Goal: Task Accomplishment & Management: Use online tool/utility

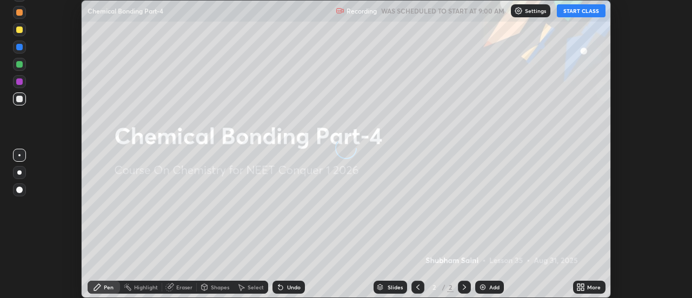
scroll to position [298, 691]
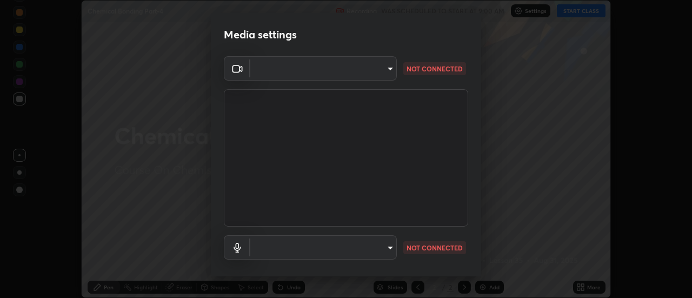
type input "4c72da43d9f8fe59a3f1c51c15ce5ef4700dc23536a29d5760a7834eb8cafeb2"
type input "default"
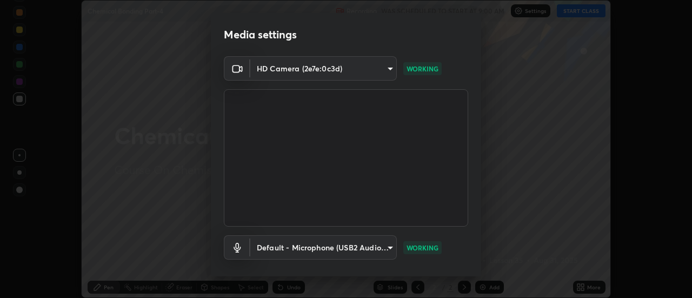
scroll to position [57, 0]
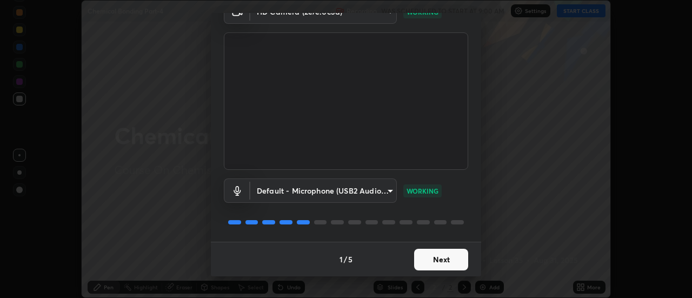
click at [428, 254] on button "Next" at bounding box center [441, 260] width 54 height 22
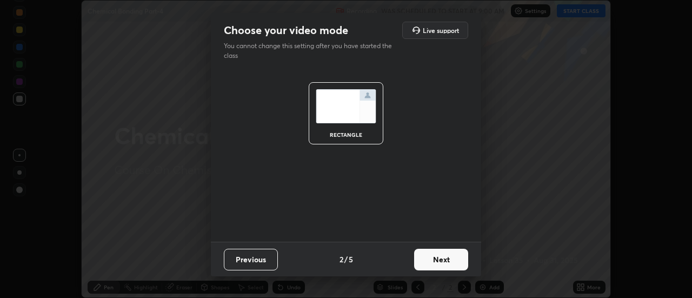
click at [446, 260] on button "Next" at bounding box center [441, 260] width 54 height 22
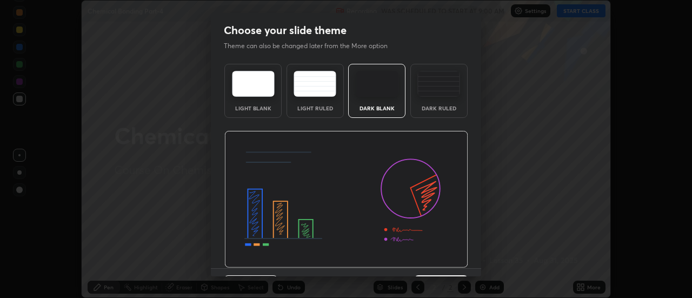
scroll to position [26, 0]
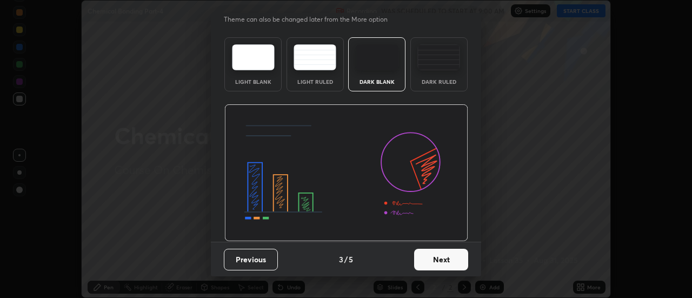
click at [446, 269] on button "Next" at bounding box center [441, 260] width 54 height 22
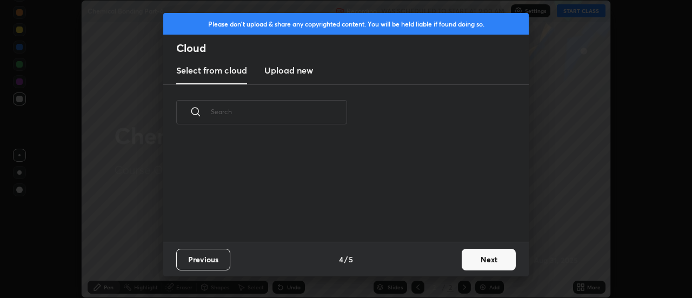
scroll to position [102, 347]
click at [486, 257] on button "Next" at bounding box center [488, 260] width 54 height 22
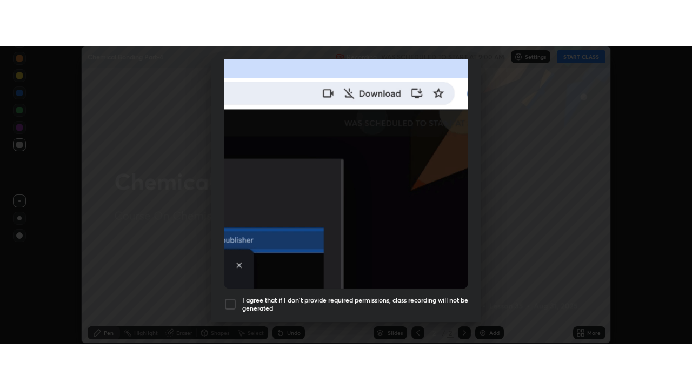
scroll to position [277, 0]
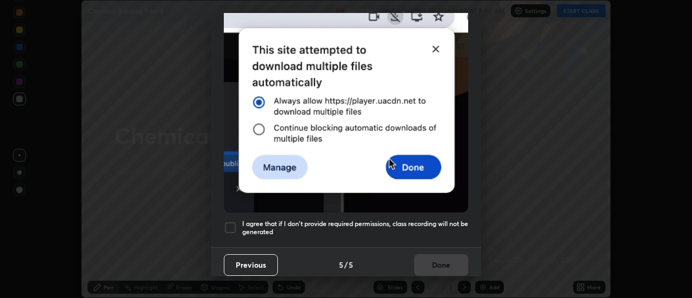
click at [228, 224] on div at bounding box center [230, 227] width 13 height 13
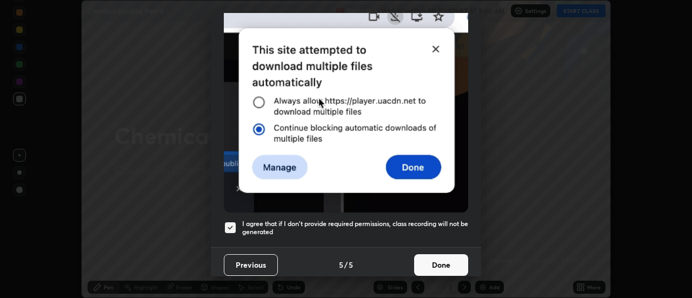
click at [422, 261] on button "Done" at bounding box center [441, 265] width 54 height 22
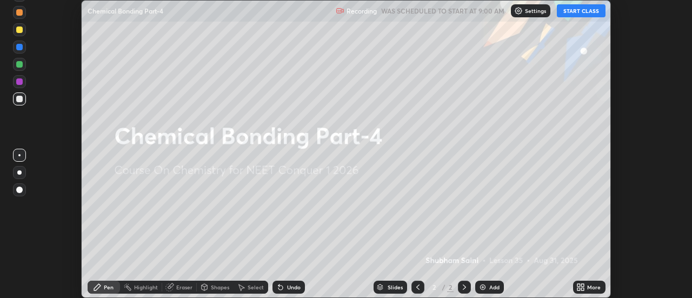
click at [583, 285] on icon at bounding box center [582, 285] width 3 height 3
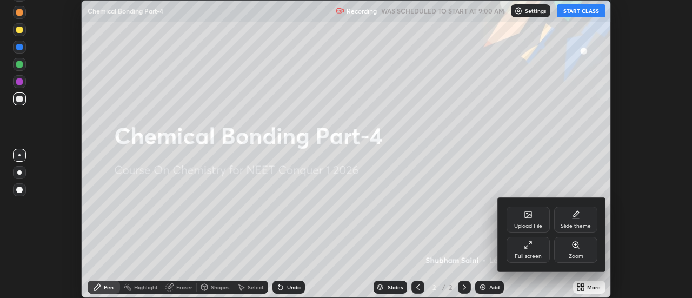
click at [537, 246] on div "Full screen" at bounding box center [527, 250] width 43 height 26
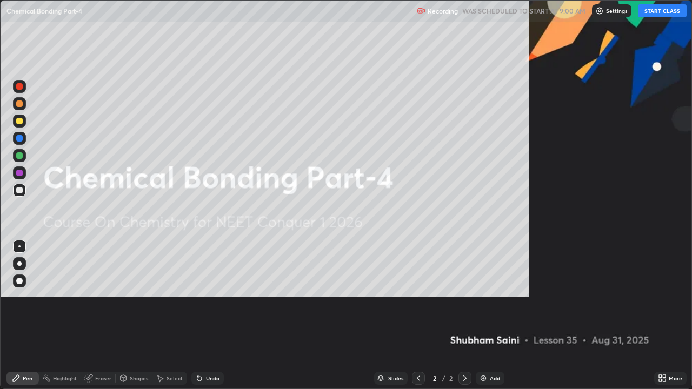
scroll to position [389, 692]
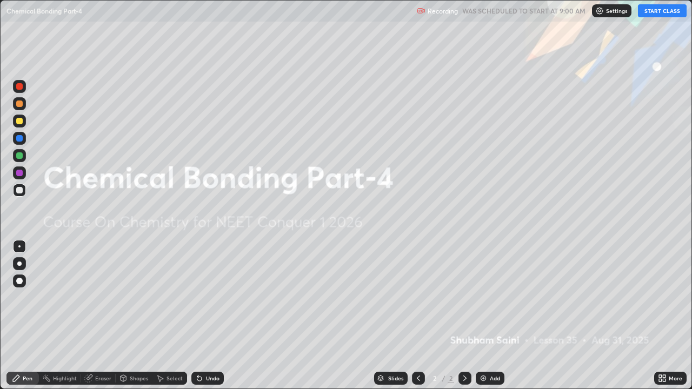
click at [652, 15] on button "START CLASS" at bounding box center [661, 10] width 49 height 13
click at [492, 297] on div "Add" at bounding box center [494, 377] width 10 height 5
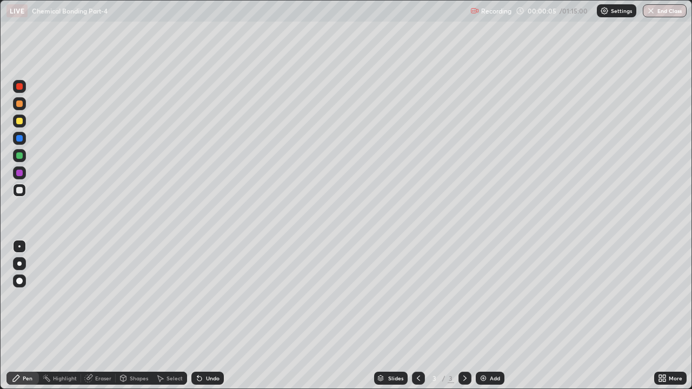
click at [19, 264] on div at bounding box center [19, 263] width 4 height 4
click at [19, 120] on div at bounding box center [19, 121] width 6 height 6
click at [133, 297] on div "Shapes" at bounding box center [139, 377] width 18 height 5
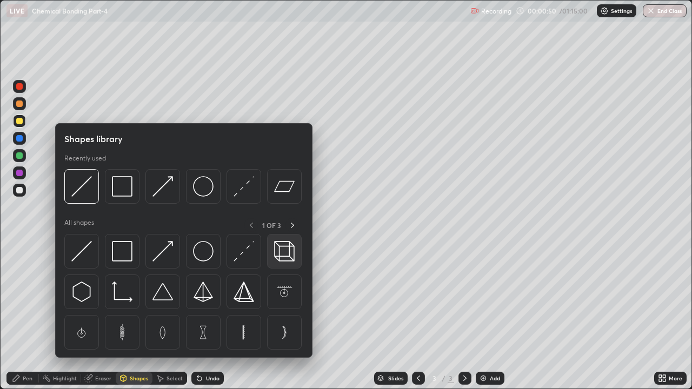
click at [291, 251] on img at bounding box center [284, 251] width 21 height 21
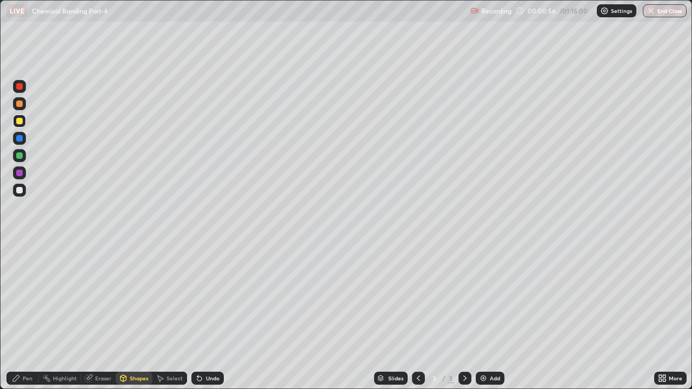
click at [207, 297] on div "Undo" at bounding box center [213, 377] width 14 height 5
click at [212, 297] on div "Undo" at bounding box center [213, 377] width 14 height 5
click at [19, 191] on div at bounding box center [19, 190] width 6 height 6
click at [22, 297] on div "Pen" at bounding box center [22, 378] width 32 height 13
click at [204, 297] on div "Undo" at bounding box center [207, 378] width 32 height 13
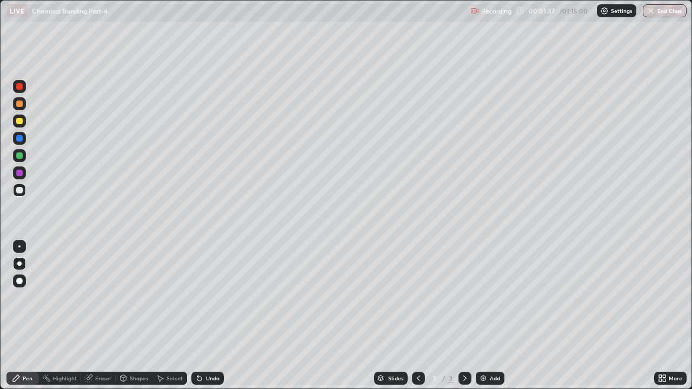
click at [207, 297] on div "Undo" at bounding box center [207, 378] width 32 height 13
click at [207, 297] on div "Undo" at bounding box center [213, 377] width 14 height 5
click at [130, 297] on div "Shapes" at bounding box center [139, 377] width 18 height 5
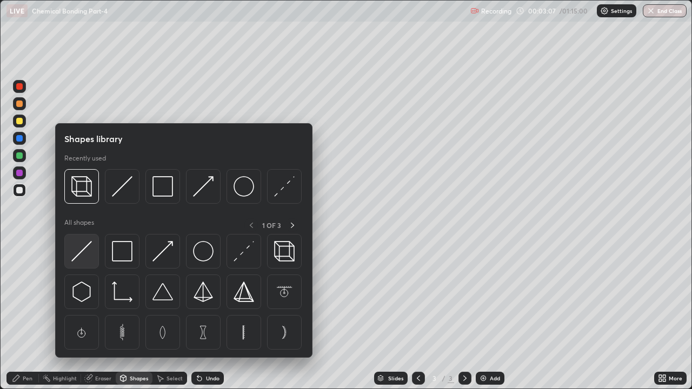
click at [82, 254] on img at bounding box center [81, 251] width 21 height 21
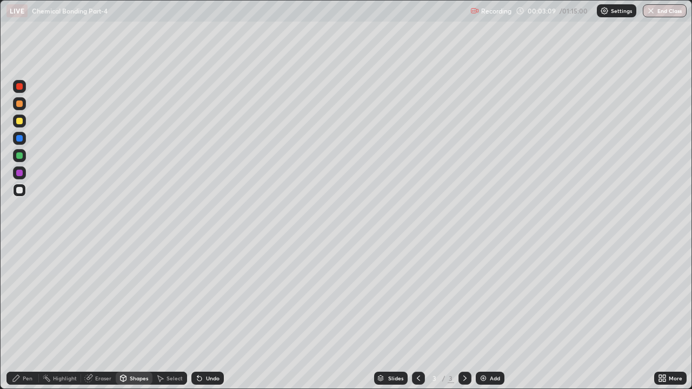
click at [17, 297] on icon at bounding box center [16, 378] width 9 height 9
click at [19, 124] on div at bounding box center [19, 121] width 6 height 6
click at [214, 297] on div "Undo" at bounding box center [207, 378] width 32 height 13
click at [91, 297] on icon at bounding box center [88, 378] width 9 height 9
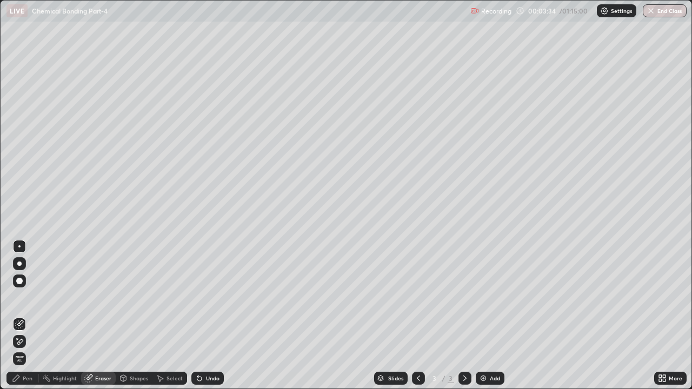
click at [21, 297] on icon at bounding box center [19, 341] width 9 height 9
click at [17, 297] on icon at bounding box center [16, 378] width 9 height 9
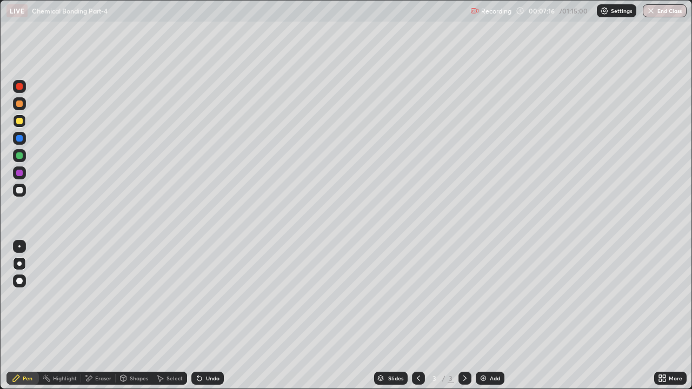
click at [212, 297] on div "Undo" at bounding box center [207, 378] width 32 height 13
click at [213, 297] on div "Undo" at bounding box center [207, 378] width 32 height 13
click at [214, 297] on div "Undo" at bounding box center [207, 378] width 32 height 13
click at [211, 297] on div "Undo" at bounding box center [207, 378] width 32 height 13
click at [101, 297] on div "Eraser" at bounding box center [103, 377] width 16 height 5
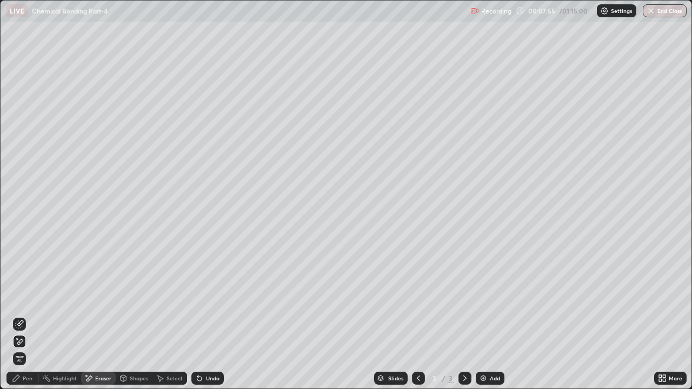
click at [28, 297] on div "Pen" at bounding box center [28, 377] width 10 height 5
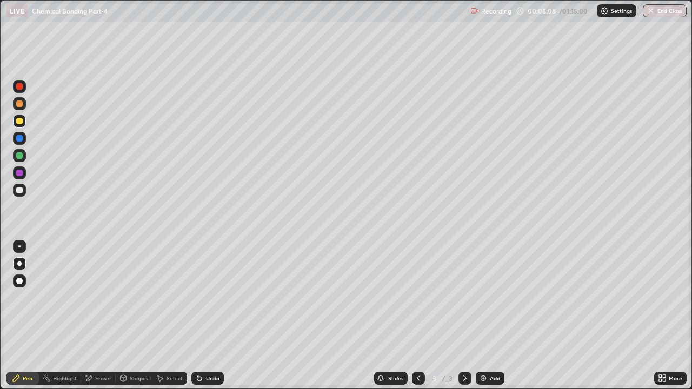
click at [98, 297] on div "Eraser" at bounding box center [103, 377] width 16 height 5
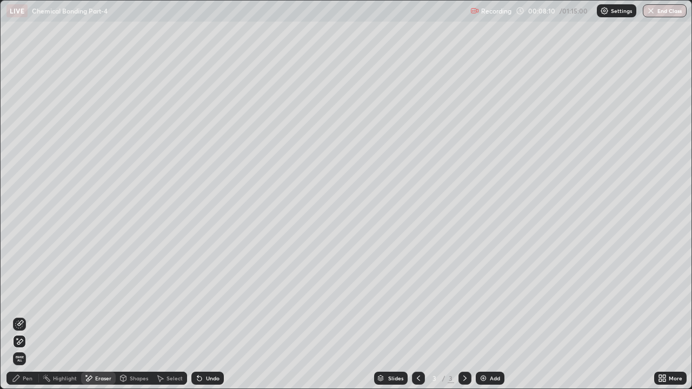
click at [25, 297] on div "Pen" at bounding box center [22, 378] width 32 height 13
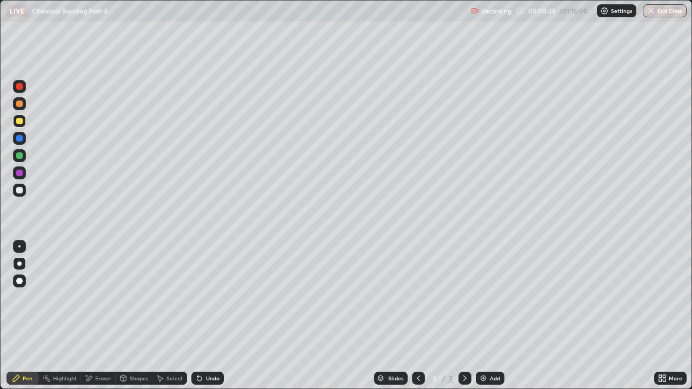
click at [98, 297] on div "Eraser" at bounding box center [98, 378] width 35 height 13
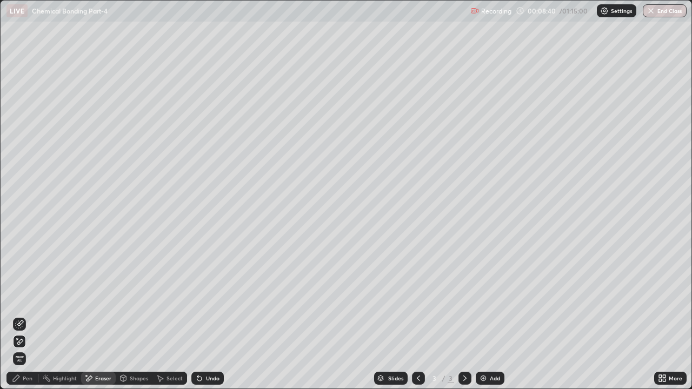
click at [24, 297] on div "Pen" at bounding box center [28, 377] width 10 height 5
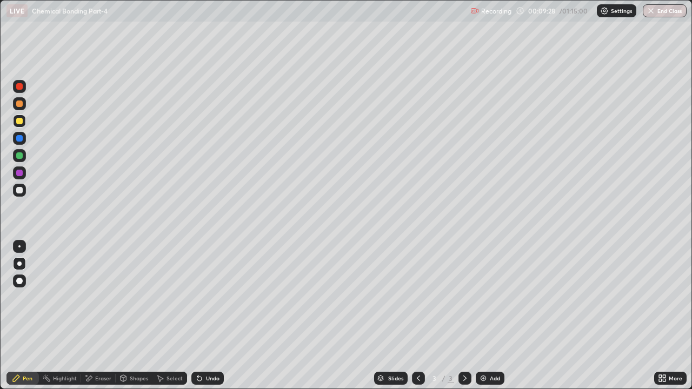
click at [97, 297] on div "Eraser" at bounding box center [98, 378] width 35 height 13
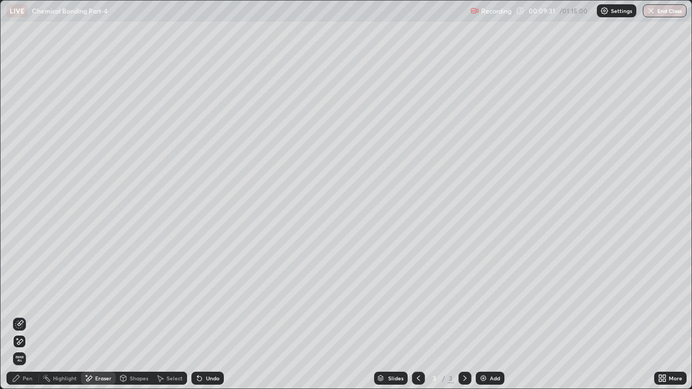
click at [22, 297] on div "Pen" at bounding box center [22, 378] width 32 height 13
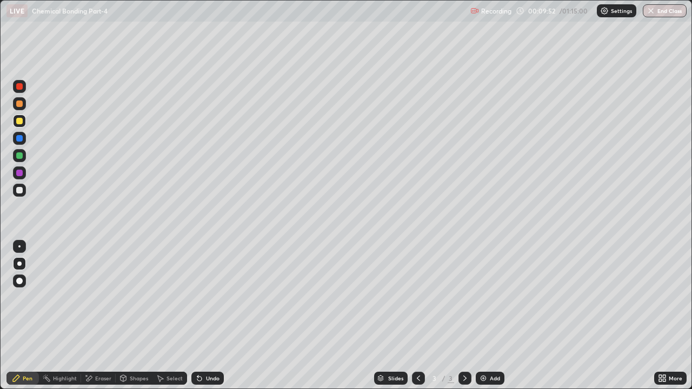
click at [210, 297] on div "Undo" at bounding box center [213, 377] width 14 height 5
click at [206, 297] on div "Undo" at bounding box center [213, 377] width 14 height 5
click at [213, 297] on div "Undo" at bounding box center [213, 377] width 14 height 5
click at [212, 297] on div "Undo" at bounding box center [213, 377] width 14 height 5
click at [130, 297] on div "Shapes" at bounding box center [139, 377] width 18 height 5
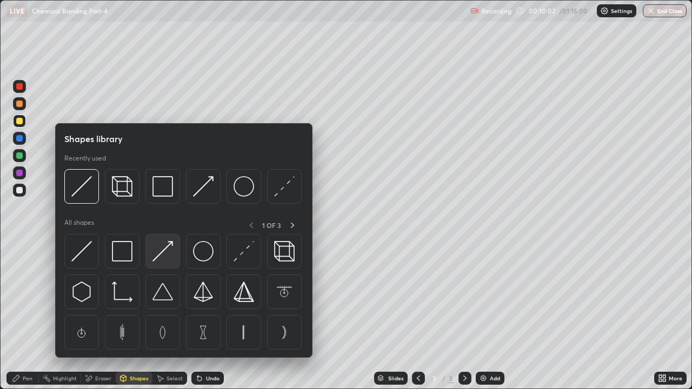
click at [165, 247] on img at bounding box center [162, 251] width 21 height 21
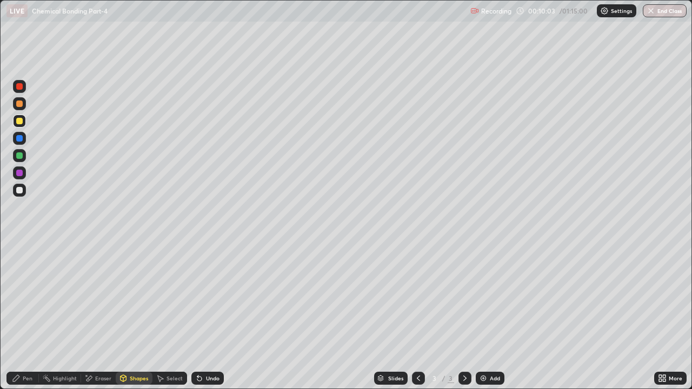
click at [218, 297] on div "Undo" at bounding box center [207, 378] width 32 height 13
click at [28, 297] on div "Pen" at bounding box center [28, 377] width 10 height 5
click at [213, 297] on div "Undo" at bounding box center [213, 377] width 14 height 5
click at [23, 192] on div at bounding box center [19, 190] width 13 height 13
click at [138, 297] on div "Shapes" at bounding box center [139, 377] width 18 height 5
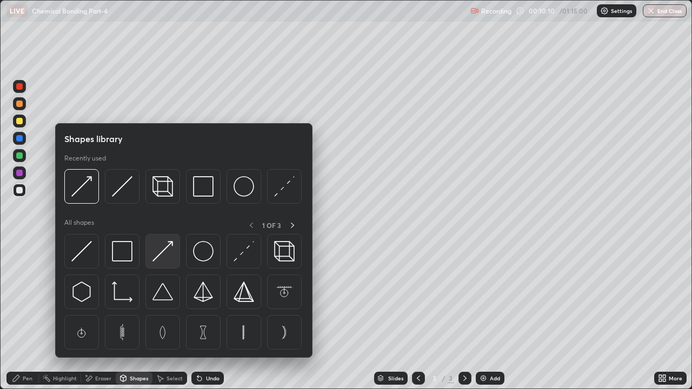
click at [164, 252] on img at bounding box center [162, 251] width 21 height 21
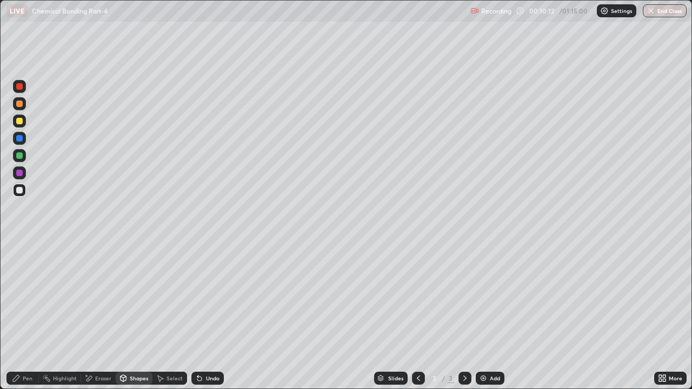
click at [26, 297] on div "Pen" at bounding box center [28, 377] width 10 height 5
click at [134, 297] on div "Shapes" at bounding box center [139, 377] width 18 height 5
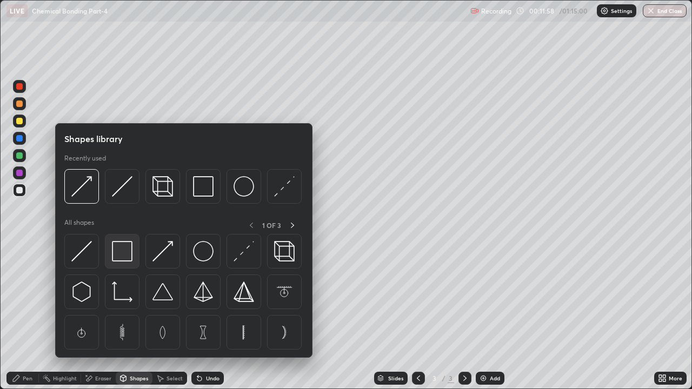
click at [122, 250] on img at bounding box center [122, 251] width 21 height 21
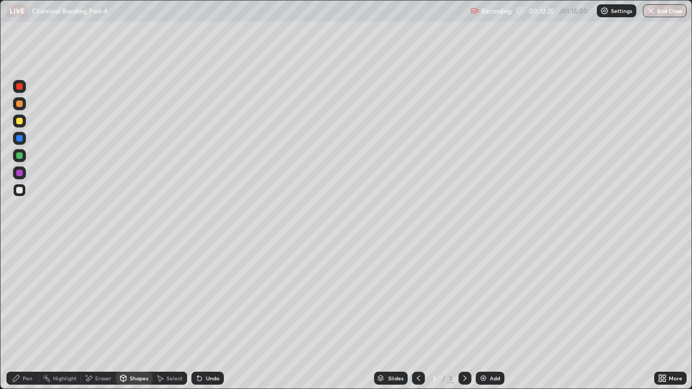
click at [485, 297] on img at bounding box center [483, 378] width 9 height 9
click at [212, 297] on div "Undo" at bounding box center [207, 378] width 32 height 13
click at [214, 297] on div "Undo" at bounding box center [207, 378] width 32 height 13
click at [24, 297] on div "Pen" at bounding box center [28, 377] width 10 height 5
click at [101, 297] on div "Eraser" at bounding box center [103, 377] width 16 height 5
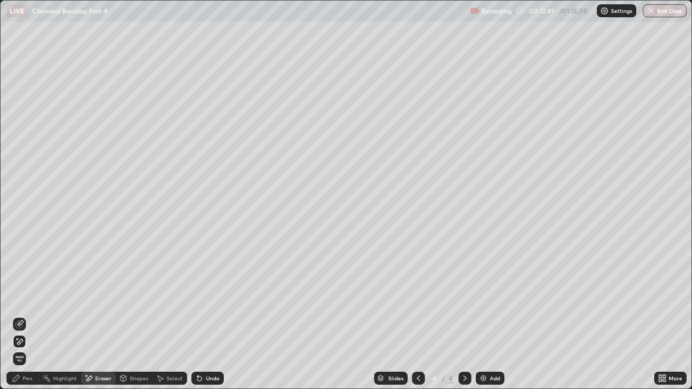
click at [26, 297] on div "Pen" at bounding box center [28, 377] width 10 height 5
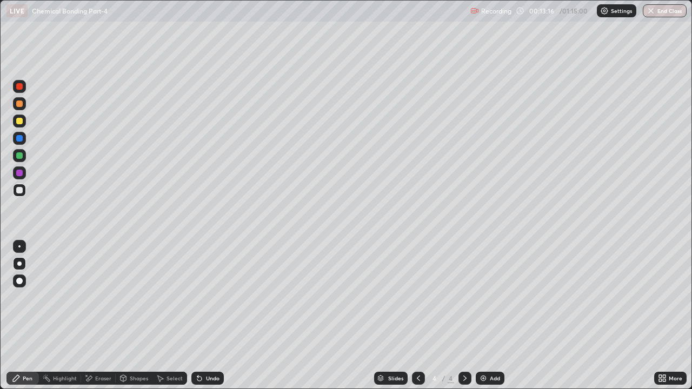
click at [213, 297] on div "Undo" at bounding box center [207, 378] width 32 height 13
click at [417, 297] on icon at bounding box center [418, 378] width 9 height 9
click at [124, 297] on icon at bounding box center [123, 378] width 6 height 6
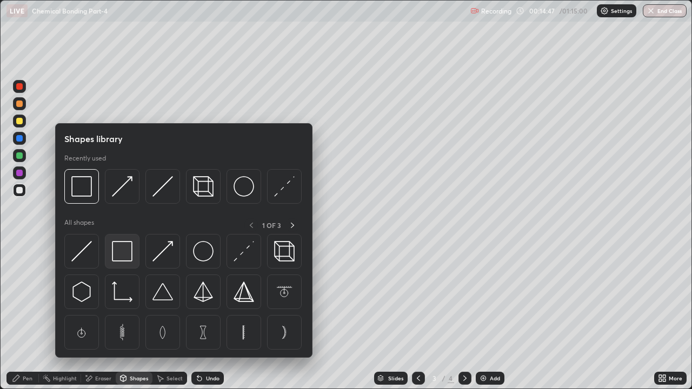
click at [114, 251] on img at bounding box center [122, 251] width 21 height 21
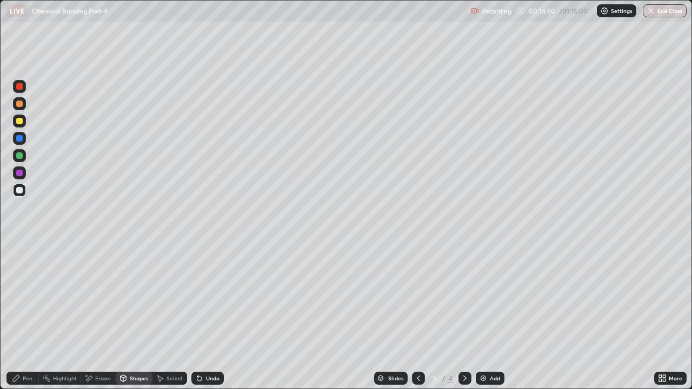
click at [26, 297] on div "Pen" at bounding box center [22, 378] width 32 height 13
click at [214, 297] on div "Undo" at bounding box center [213, 377] width 14 height 5
click at [459, 297] on div at bounding box center [464, 378] width 13 height 13
click at [412, 297] on div at bounding box center [418, 378] width 13 height 13
click at [464, 297] on div at bounding box center [464, 378] width 13 height 13
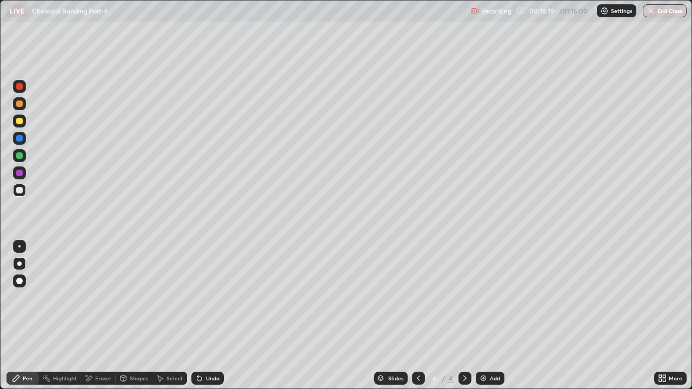
click at [418, 297] on icon at bounding box center [418, 378] width 9 height 9
click at [491, 297] on div "Add" at bounding box center [494, 377] width 10 height 5
click at [139, 297] on div "Shapes" at bounding box center [139, 377] width 18 height 5
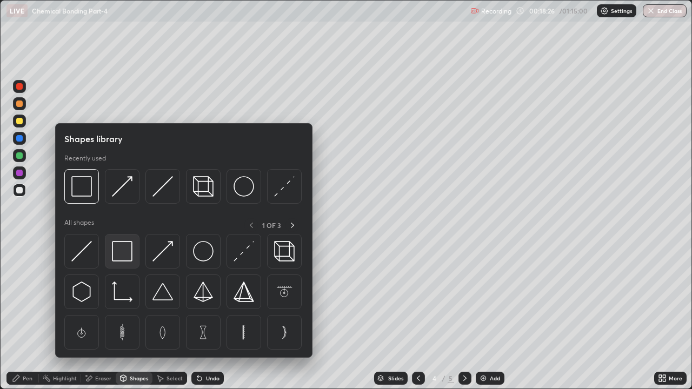
click at [123, 254] on img at bounding box center [122, 251] width 21 height 21
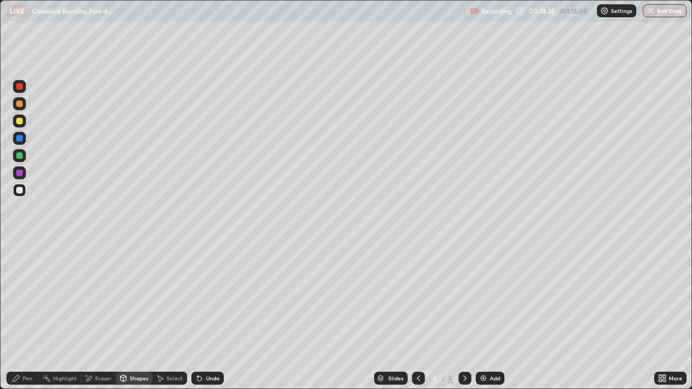
click at [21, 297] on icon at bounding box center [16, 378] width 9 height 9
click at [20, 154] on div at bounding box center [19, 155] width 6 height 6
click at [208, 297] on div "Undo" at bounding box center [213, 377] width 14 height 5
click at [103, 297] on div "Eraser" at bounding box center [103, 377] width 16 height 5
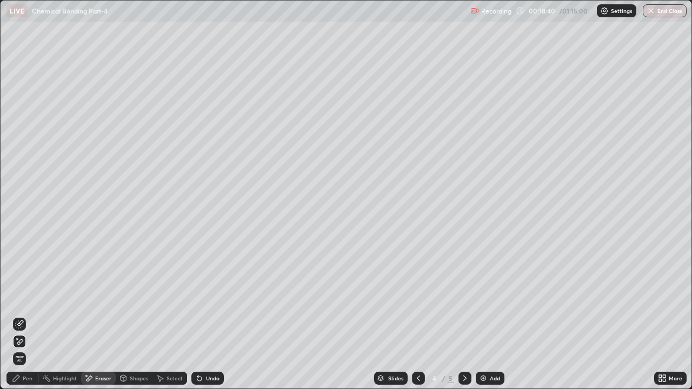
click at [29, 297] on div "Pen" at bounding box center [28, 377] width 10 height 5
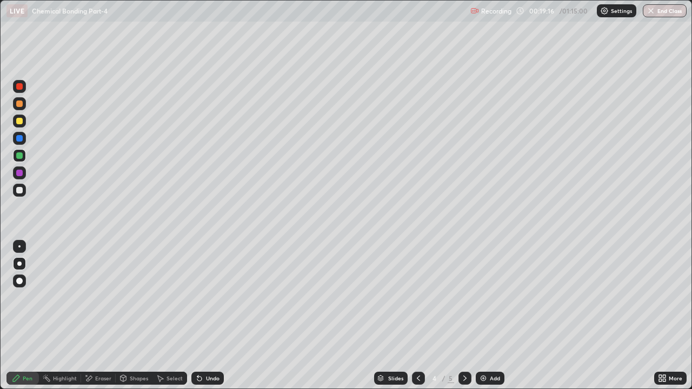
click at [17, 190] on div at bounding box center [19, 190] width 6 height 6
click at [132, 297] on div "Shapes" at bounding box center [134, 378] width 37 height 13
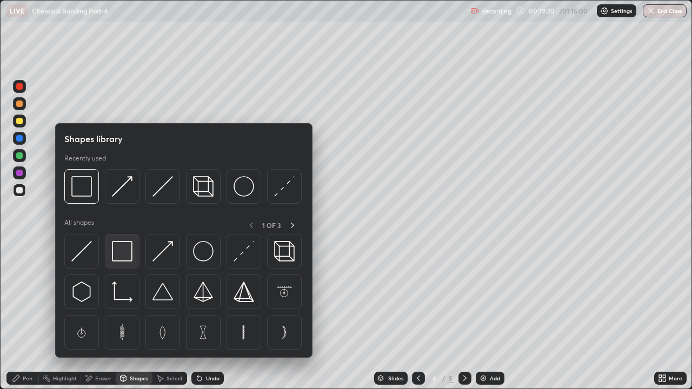
click at [120, 250] on img at bounding box center [122, 251] width 21 height 21
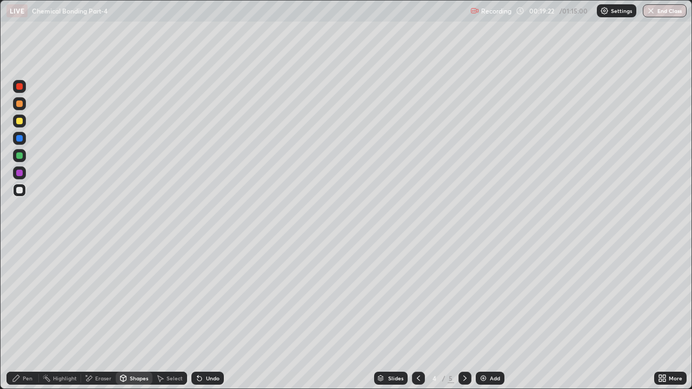
click at [21, 297] on div "Pen" at bounding box center [22, 378] width 32 height 13
click at [18, 156] on div at bounding box center [19, 155] width 6 height 6
click at [209, 297] on div "Undo" at bounding box center [213, 377] width 14 height 5
click at [210, 297] on div "Undo" at bounding box center [207, 378] width 32 height 13
click at [213, 297] on div "Undo" at bounding box center [207, 378] width 32 height 13
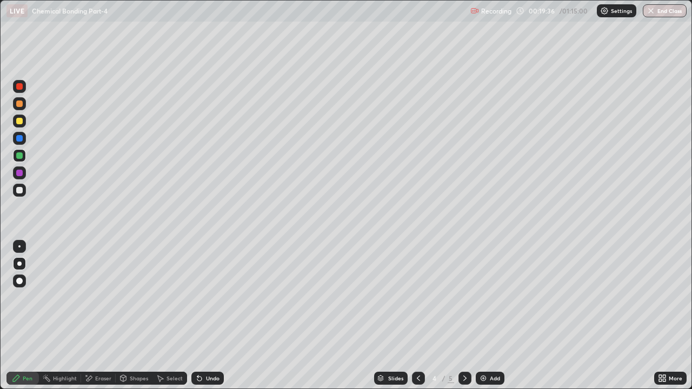
click at [214, 297] on div "Undo" at bounding box center [207, 378] width 32 height 13
click at [210, 297] on div "Undo" at bounding box center [213, 377] width 14 height 5
click at [215, 297] on div "Undo" at bounding box center [213, 377] width 14 height 5
click at [207, 297] on div "Undo" at bounding box center [213, 377] width 14 height 5
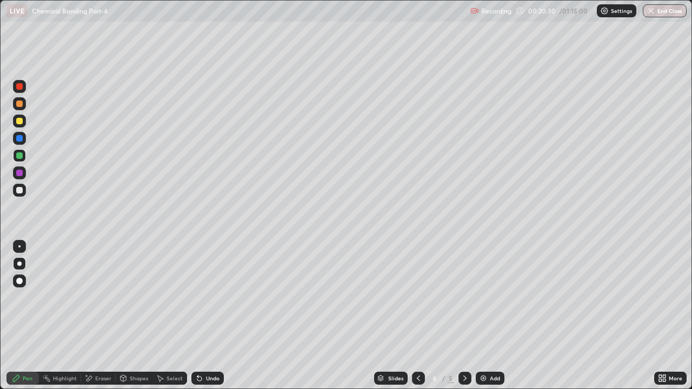
click at [207, 297] on div "Undo" at bounding box center [213, 377] width 14 height 5
click at [207, 297] on div "Undo" at bounding box center [207, 378] width 32 height 13
click at [206, 297] on div "Undo" at bounding box center [207, 378] width 32 height 13
click at [207, 297] on div "Undo" at bounding box center [207, 378] width 32 height 13
click at [216, 297] on div "Undo" at bounding box center [213, 377] width 14 height 5
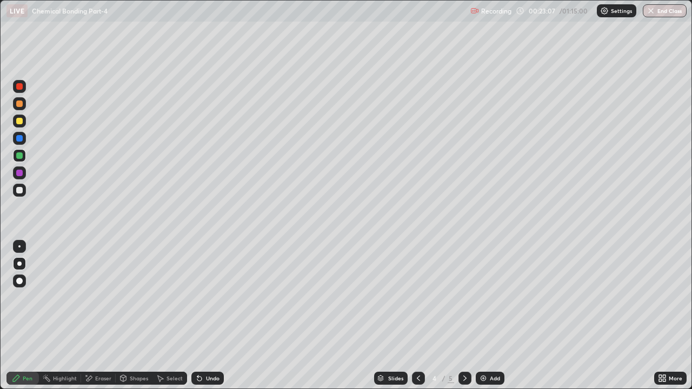
click at [417, 297] on icon at bounding box center [418, 377] width 3 height 5
click at [19, 170] on div at bounding box center [19, 173] width 6 height 6
click at [461, 297] on icon at bounding box center [464, 378] width 9 height 9
click at [464, 297] on icon at bounding box center [464, 378] width 9 height 9
click at [485, 297] on img at bounding box center [483, 378] width 9 height 9
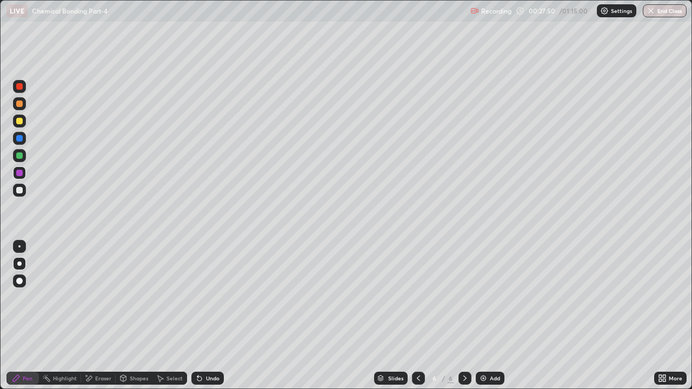
click at [16, 118] on div at bounding box center [19, 121] width 6 height 6
click at [216, 297] on div "Undo" at bounding box center [207, 378] width 32 height 13
click at [133, 297] on div "Shapes" at bounding box center [139, 377] width 18 height 5
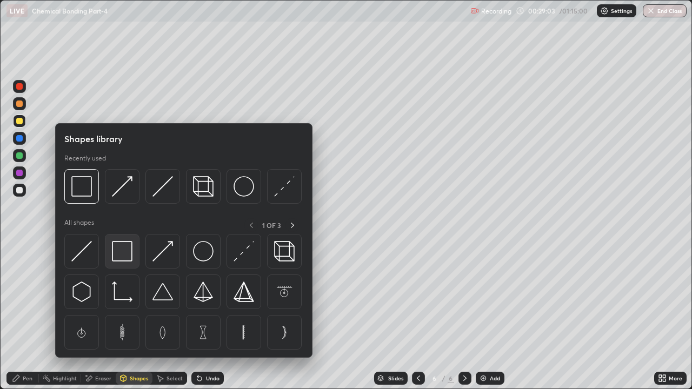
click at [122, 267] on div at bounding box center [122, 251] width 35 height 35
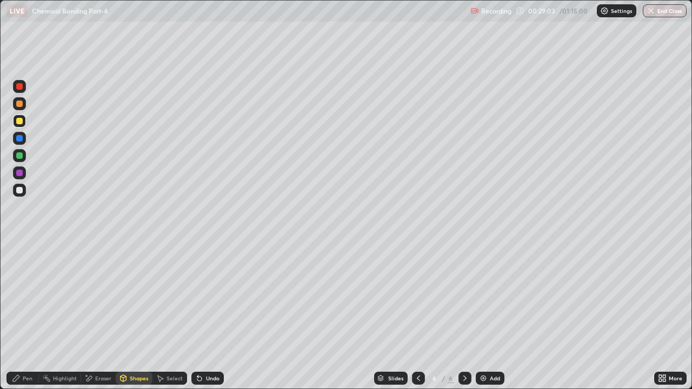
click at [20, 193] on div at bounding box center [19, 190] width 6 height 6
click at [17, 157] on div at bounding box center [19, 155] width 6 height 6
click at [211, 297] on div "Undo" at bounding box center [213, 377] width 14 height 5
click at [28, 297] on div "Pen" at bounding box center [28, 377] width 10 height 5
click at [21, 177] on div at bounding box center [19, 172] width 13 height 13
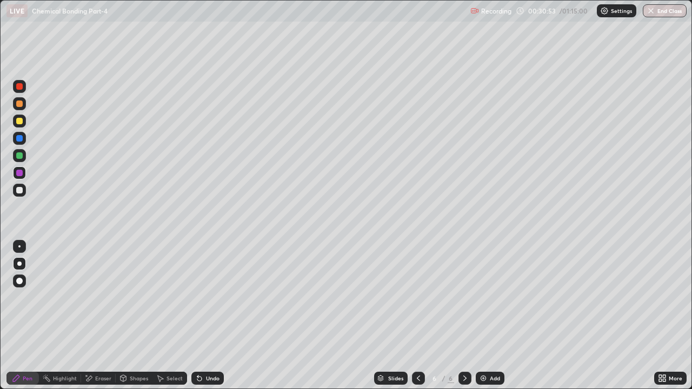
click at [19, 190] on div at bounding box center [19, 190] width 6 height 6
click at [19, 157] on div at bounding box center [19, 155] width 6 height 6
click at [491, 297] on div "Add" at bounding box center [489, 378] width 29 height 13
click at [18, 120] on div at bounding box center [19, 121] width 6 height 6
click at [206, 297] on div "Undo" at bounding box center [213, 377] width 14 height 5
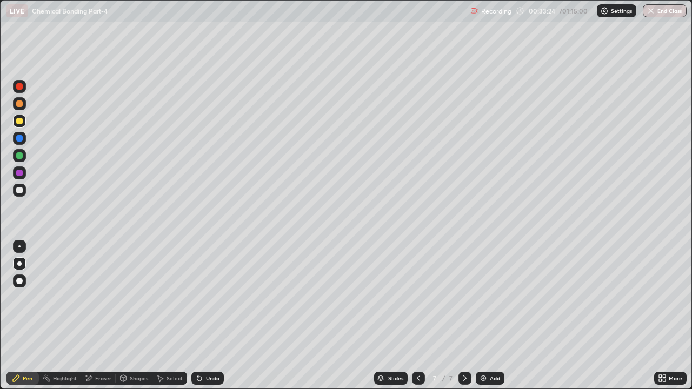
click at [207, 297] on div "Undo" at bounding box center [213, 377] width 14 height 5
click at [210, 297] on div "Undo" at bounding box center [213, 377] width 14 height 5
click at [211, 297] on div "Undo" at bounding box center [213, 377] width 14 height 5
click at [209, 297] on div "Undo" at bounding box center [213, 377] width 14 height 5
click at [210, 297] on div "Undo" at bounding box center [207, 378] width 32 height 13
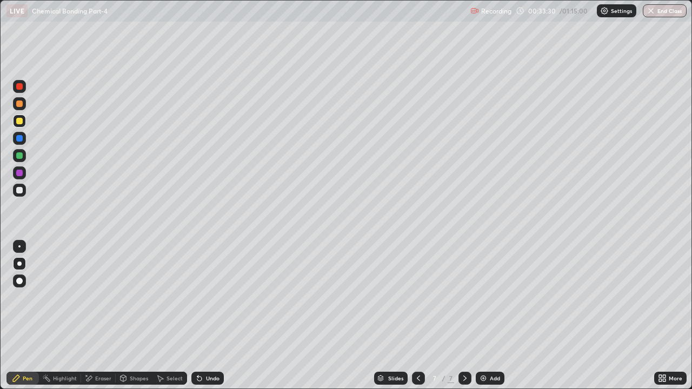
click at [217, 297] on div "Undo" at bounding box center [207, 378] width 32 height 13
click at [216, 297] on div "Undo" at bounding box center [207, 378] width 32 height 13
click at [219, 297] on div "Undo" at bounding box center [207, 378] width 32 height 13
click at [220, 297] on div "Undo" at bounding box center [207, 378] width 32 height 13
click at [218, 297] on div "Undo" at bounding box center [213, 377] width 14 height 5
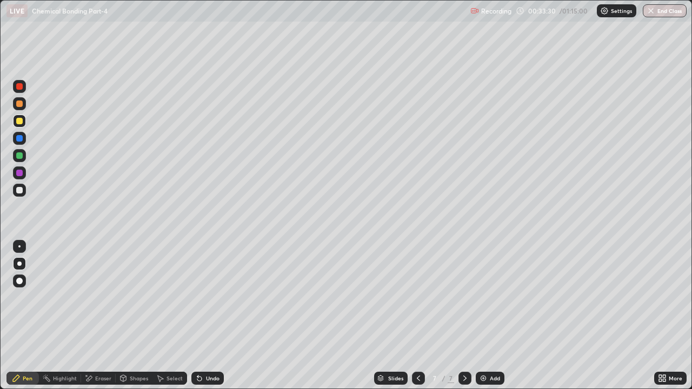
click at [214, 297] on div "Undo" at bounding box center [207, 378] width 32 height 13
click at [211, 297] on div "Undo" at bounding box center [207, 378] width 32 height 13
click at [208, 297] on div "Undo" at bounding box center [213, 377] width 14 height 5
click at [209, 297] on div "Undo" at bounding box center [213, 377] width 14 height 5
click at [217, 297] on div "Undo" at bounding box center [213, 377] width 14 height 5
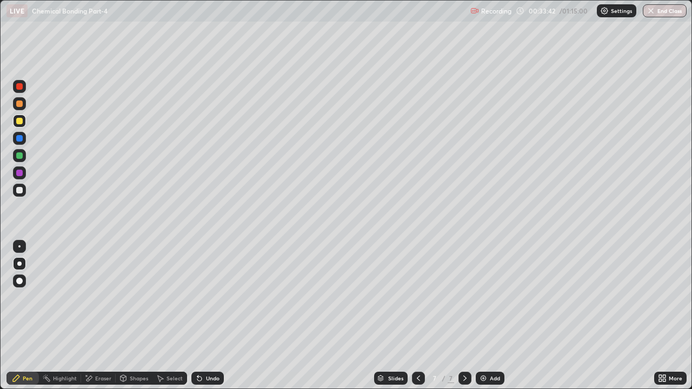
click at [218, 297] on div "Undo" at bounding box center [207, 378] width 32 height 13
click at [217, 297] on div "Undo" at bounding box center [213, 377] width 14 height 5
click at [213, 297] on div "Undo" at bounding box center [213, 377] width 14 height 5
click at [208, 297] on div "Undo" at bounding box center [213, 377] width 14 height 5
click at [128, 297] on div "Shapes" at bounding box center [134, 378] width 37 height 13
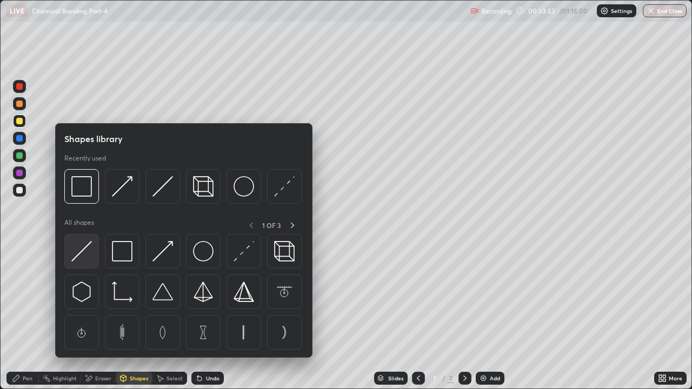
click at [87, 253] on img at bounding box center [81, 251] width 21 height 21
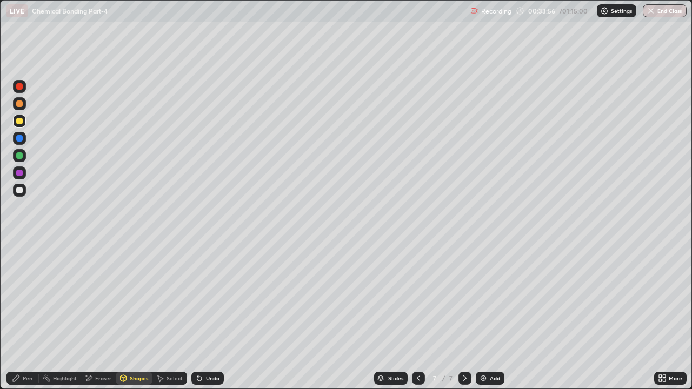
click at [24, 297] on div "Pen" at bounding box center [28, 377] width 10 height 5
click at [19, 191] on div at bounding box center [19, 190] width 6 height 6
click at [134, 297] on div "Shapes" at bounding box center [134, 378] width 37 height 13
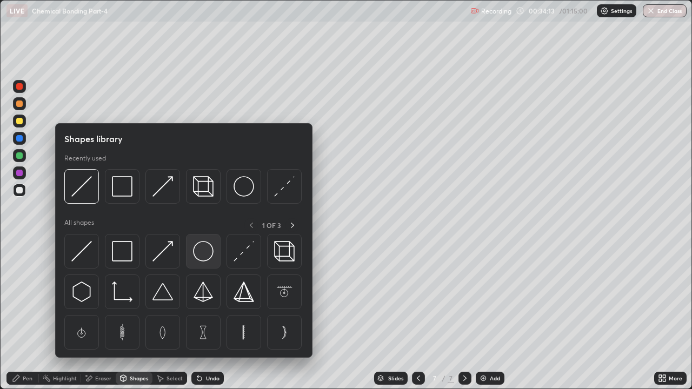
click at [193, 247] on img at bounding box center [203, 251] width 21 height 21
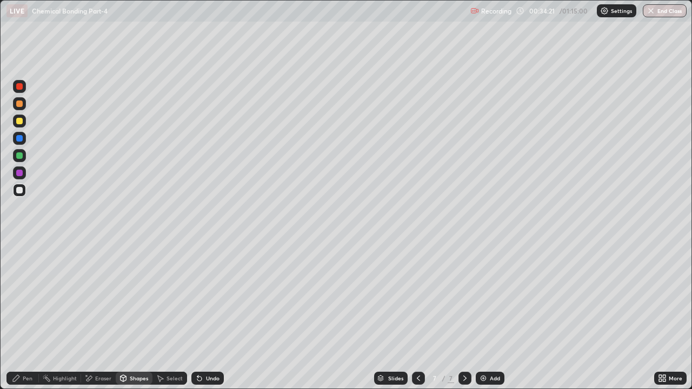
click at [210, 297] on div "Undo" at bounding box center [207, 378] width 32 height 13
click at [216, 297] on div "Undo" at bounding box center [207, 378] width 32 height 13
click at [212, 297] on div "Undo" at bounding box center [207, 378] width 32 height 13
click at [210, 297] on div "Undo" at bounding box center [213, 377] width 14 height 5
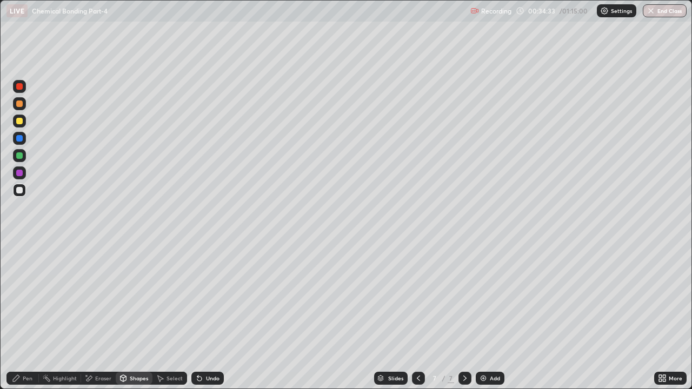
click at [23, 297] on div "Pen" at bounding box center [28, 377] width 10 height 5
click at [217, 297] on div "Undo" at bounding box center [213, 377] width 14 height 5
click at [136, 297] on div "Shapes" at bounding box center [139, 377] width 18 height 5
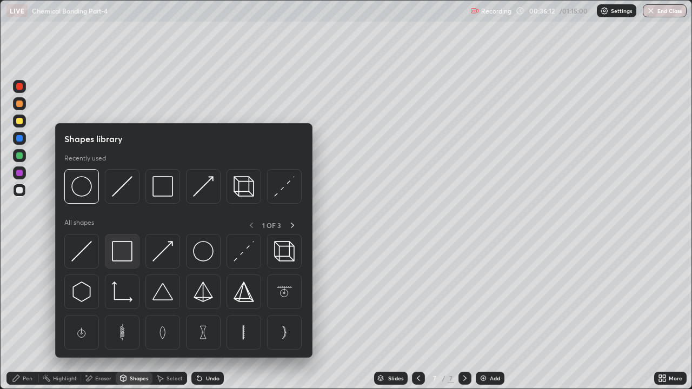
click at [125, 249] on img at bounding box center [122, 251] width 21 height 21
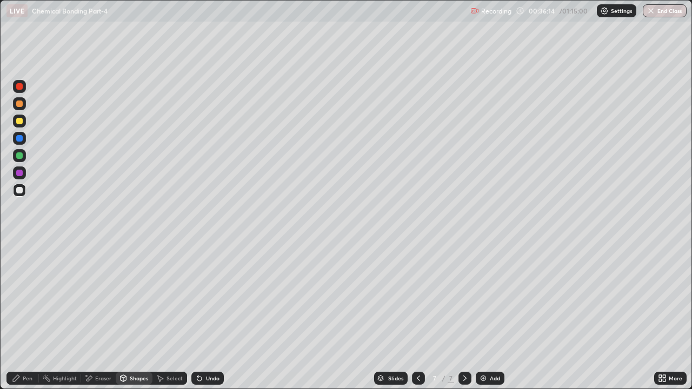
click at [23, 297] on div "Pen" at bounding box center [28, 377] width 10 height 5
click at [138, 297] on div "Shapes" at bounding box center [139, 377] width 18 height 5
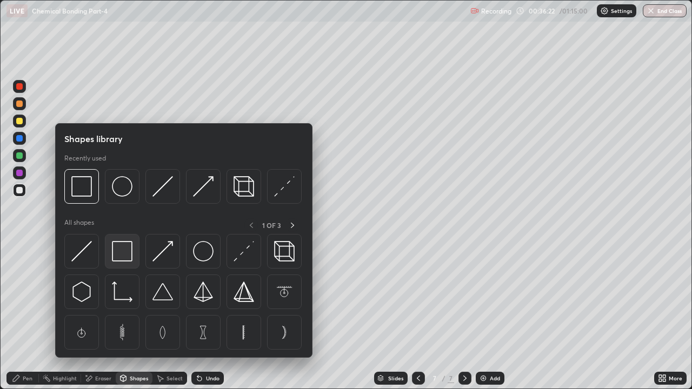
click at [124, 254] on img at bounding box center [122, 251] width 21 height 21
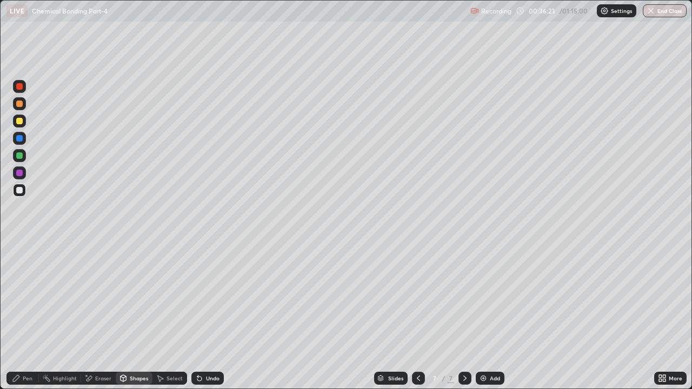
click at [24, 297] on div "Pen" at bounding box center [28, 377] width 10 height 5
click at [19, 156] on div at bounding box center [19, 155] width 6 height 6
click at [218, 297] on div "Undo" at bounding box center [207, 378] width 32 height 13
click at [216, 297] on div "Undo" at bounding box center [207, 378] width 32 height 13
click at [220, 297] on div "Undo" at bounding box center [207, 378] width 32 height 13
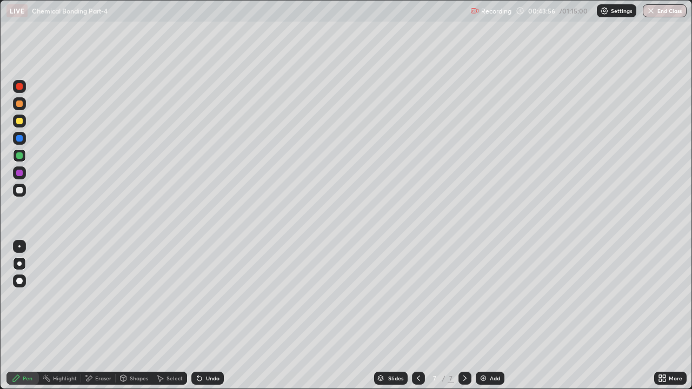
click at [219, 297] on div "Undo" at bounding box center [207, 378] width 32 height 13
click at [219, 297] on div "Undo" at bounding box center [205, 378] width 37 height 22
click at [497, 297] on div "Add" at bounding box center [489, 378] width 29 height 13
click at [22, 192] on div at bounding box center [19, 190] width 13 height 13
click at [22, 156] on div at bounding box center [19, 155] width 6 height 6
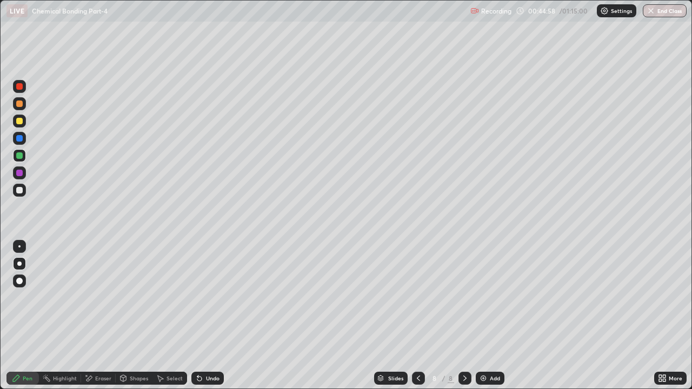
click at [123, 297] on icon at bounding box center [123, 380] width 0 height 4
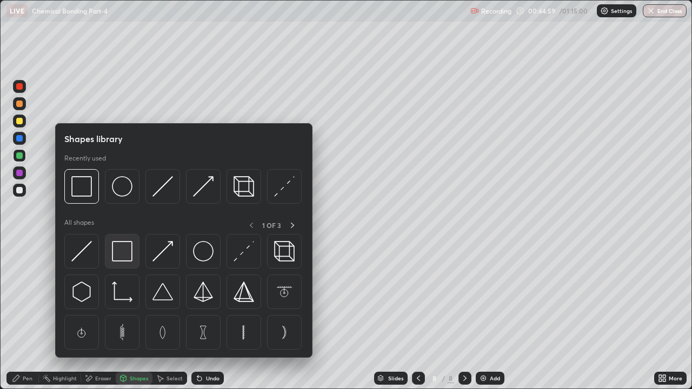
click at [122, 248] on img at bounding box center [122, 251] width 21 height 21
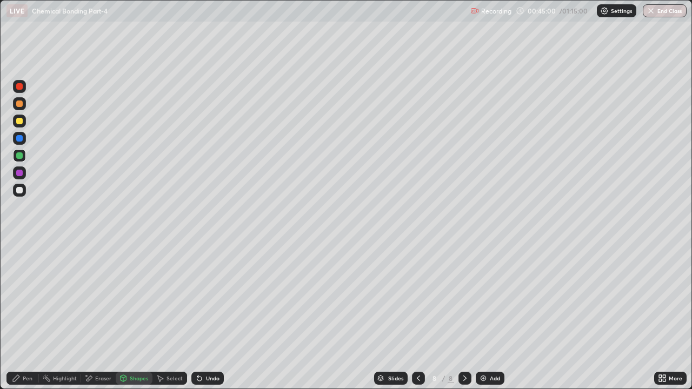
click at [24, 297] on div "Pen" at bounding box center [28, 377] width 10 height 5
click at [215, 297] on div "Undo" at bounding box center [213, 377] width 14 height 5
click at [21, 140] on div at bounding box center [19, 138] width 6 height 6
click at [129, 297] on div "Shapes" at bounding box center [134, 378] width 37 height 13
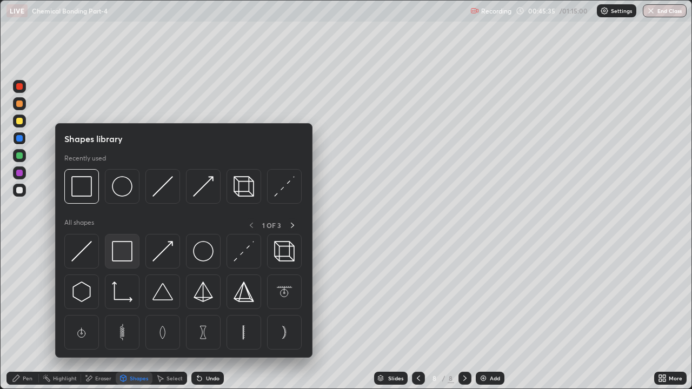
click at [128, 260] on img at bounding box center [122, 251] width 21 height 21
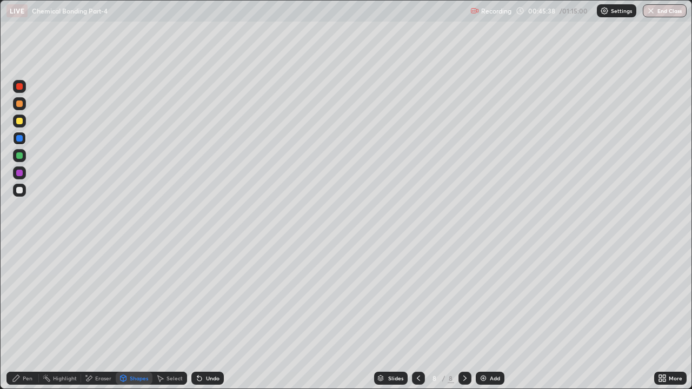
click at [26, 297] on div "Pen" at bounding box center [28, 377] width 10 height 5
click at [482, 297] on div "Add" at bounding box center [489, 378] width 29 height 13
click at [20, 185] on div at bounding box center [19, 190] width 13 height 13
click at [18, 137] on div at bounding box center [19, 138] width 6 height 6
click at [22, 194] on div at bounding box center [19, 190] width 13 height 13
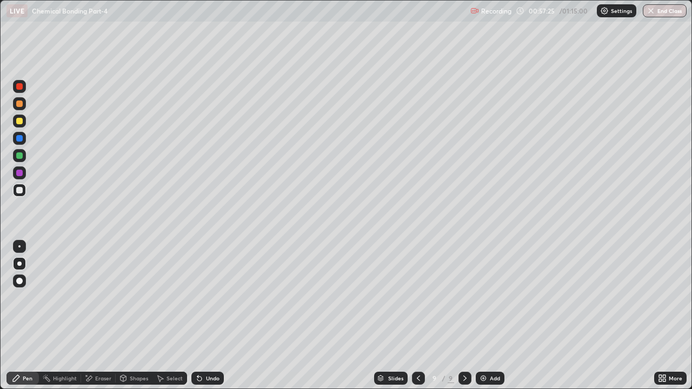
click at [210, 297] on div "Undo" at bounding box center [213, 377] width 14 height 5
click at [138, 297] on div "Shapes" at bounding box center [139, 377] width 18 height 5
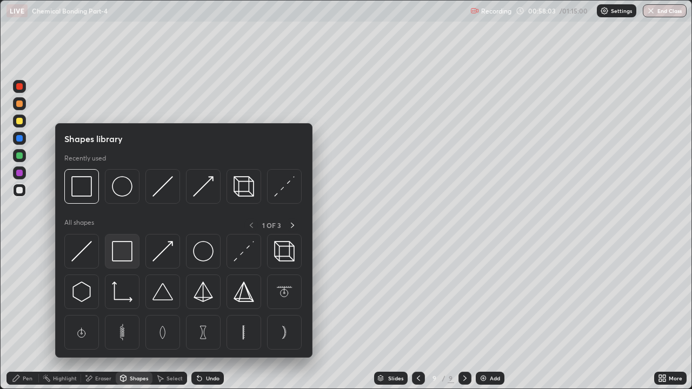
click at [127, 248] on img at bounding box center [122, 251] width 21 height 21
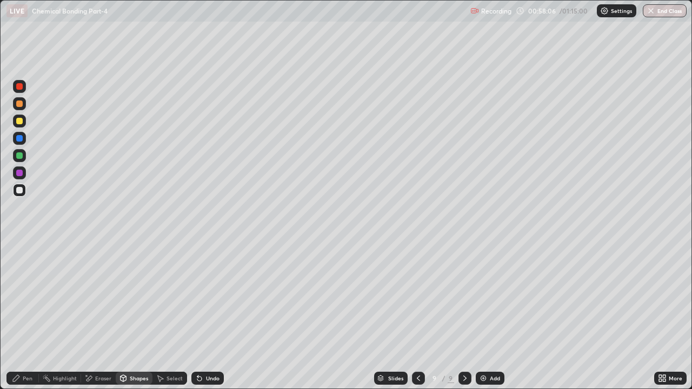
click at [25, 297] on div "Pen" at bounding box center [28, 377] width 10 height 5
click at [18, 155] on div at bounding box center [19, 155] width 6 height 6
click at [21, 172] on div at bounding box center [19, 173] width 6 height 6
click at [19, 134] on div at bounding box center [19, 138] width 13 height 13
click at [486, 297] on img at bounding box center [483, 378] width 9 height 9
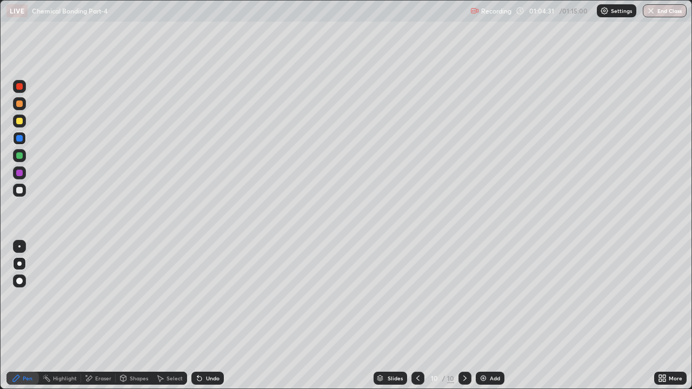
click at [23, 121] on div at bounding box center [19, 121] width 13 height 13
click at [14, 192] on div at bounding box center [19, 190] width 13 height 13
click at [214, 297] on div "Undo" at bounding box center [207, 378] width 32 height 13
click at [216, 297] on div "Undo" at bounding box center [213, 377] width 14 height 5
click at [17, 122] on div at bounding box center [19, 121] width 6 height 6
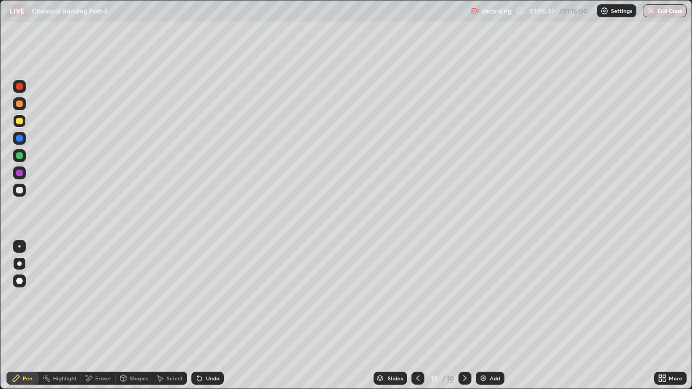
click at [209, 297] on div "Undo" at bounding box center [207, 378] width 32 height 13
click at [206, 297] on div "Undo" at bounding box center [207, 378] width 32 height 13
click at [209, 297] on div "Undo" at bounding box center [213, 377] width 14 height 5
click at [489, 297] on div "Add" at bounding box center [494, 377] width 10 height 5
click at [24, 189] on div at bounding box center [19, 190] width 13 height 13
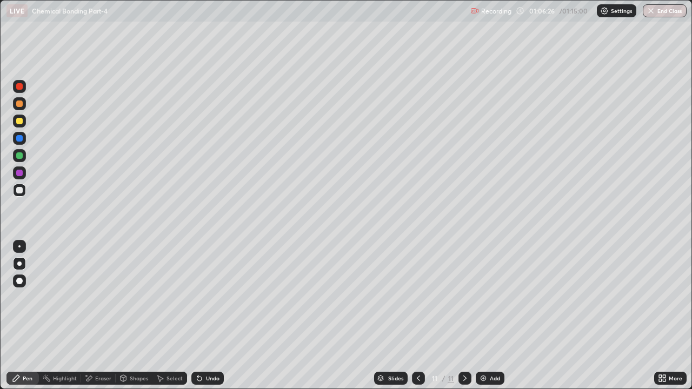
click at [103, 297] on div "Eraser" at bounding box center [103, 377] width 16 height 5
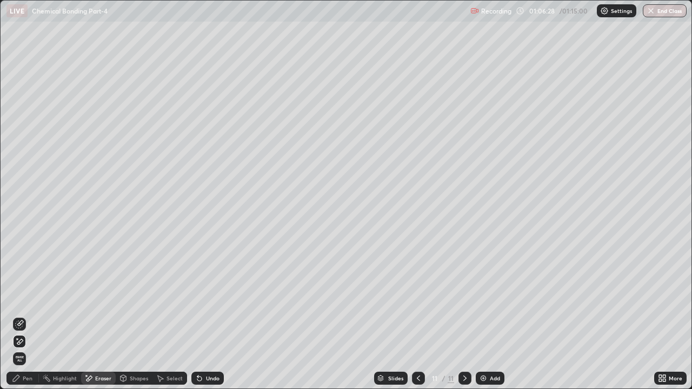
click at [30, 297] on div "Pen" at bounding box center [28, 377] width 10 height 5
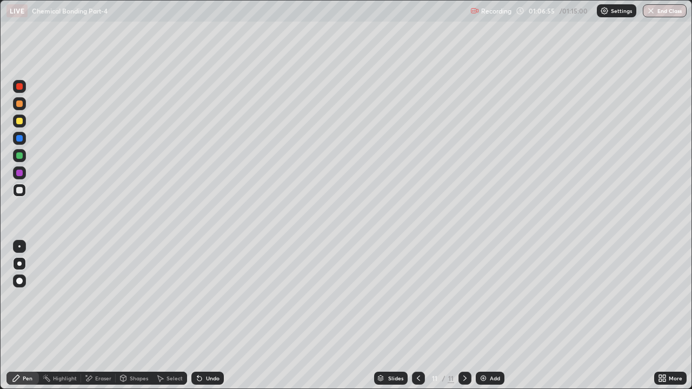
click at [216, 297] on div "Undo" at bounding box center [213, 377] width 14 height 5
click at [213, 297] on div "Undo" at bounding box center [213, 377] width 14 height 5
click at [222, 297] on div "Undo" at bounding box center [207, 378] width 32 height 13
click at [220, 297] on div "Undo" at bounding box center [207, 378] width 32 height 13
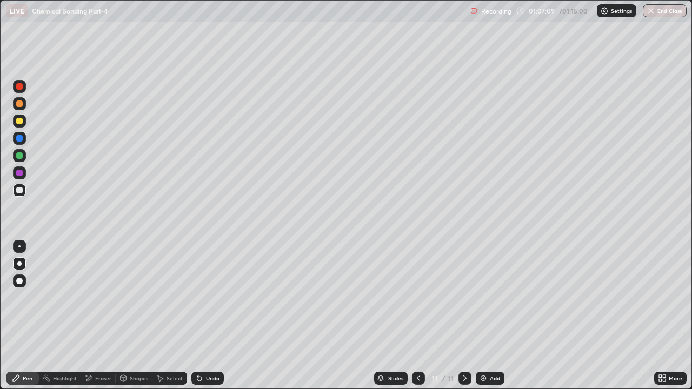
click at [208, 297] on div "Undo" at bounding box center [207, 378] width 32 height 13
click at [206, 297] on div "Undo" at bounding box center [213, 377] width 14 height 5
click at [207, 297] on div "Undo" at bounding box center [213, 377] width 14 height 5
click at [206, 297] on div "Undo" at bounding box center [213, 377] width 14 height 5
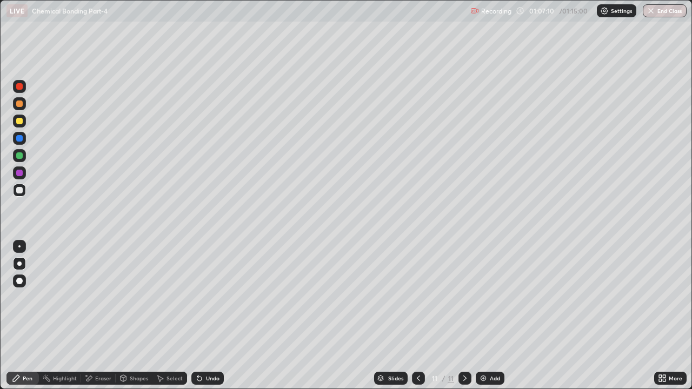
click at [209, 297] on div "Undo" at bounding box center [213, 377] width 14 height 5
click at [219, 297] on div "Undo" at bounding box center [207, 378] width 32 height 13
click at [417, 297] on icon at bounding box center [418, 378] width 9 height 9
click at [465, 297] on div at bounding box center [464, 378] width 13 height 22
click at [418, 297] on icon at bounding box center [418, 378] width 9 height 9
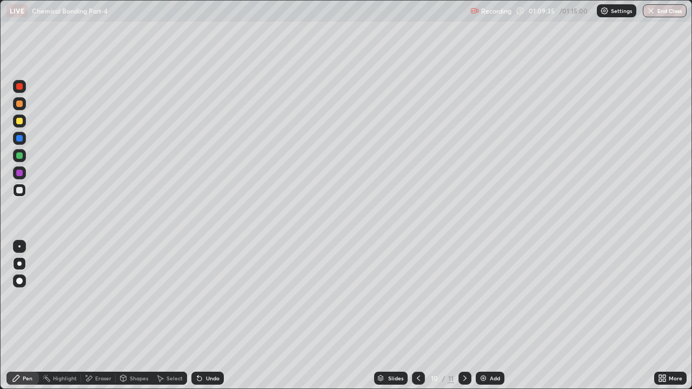
click at [464, 297] on icon at bounding box center [464, 378] width 9 height 9
click at [486, 297] on div "Add" at bounding box center [489, 378] width 29 height 13
click at [25, 139] on div at bounding box center [19, 138] width 13 height 13
click at [131, 297] on div "Shapes" at bounding box center [134, 378] width 37 height 13
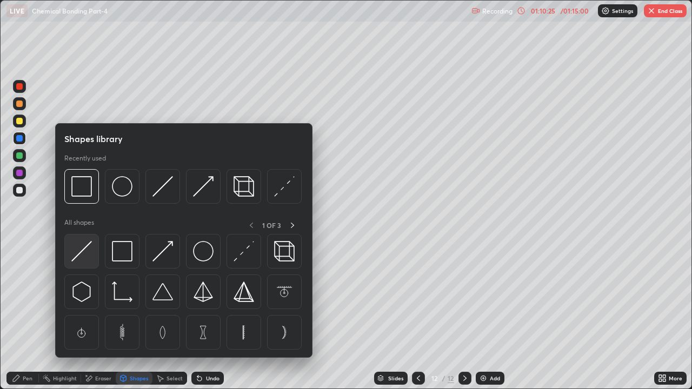
click at [88, 252] on img at bounding box center [81, 251] width 21 height 21
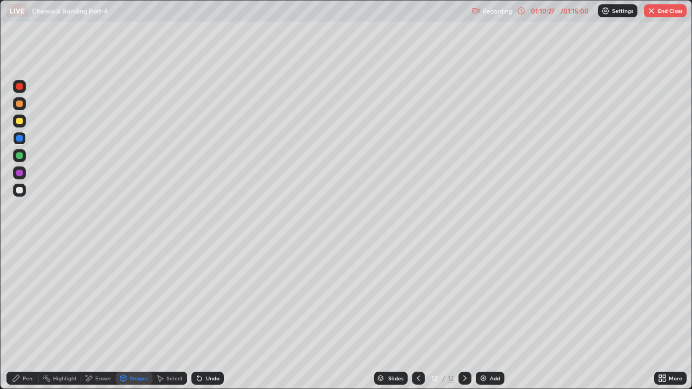
click at [21, 297] on div "Pen" at bounding box center [22, 378] width 32 height 13
click at [15, 187] on div at bounding box center [19, 190] width 13 height 13
click at [132, 297] on div "Shapes" at bounding box center [139, 377] width 18 height 5
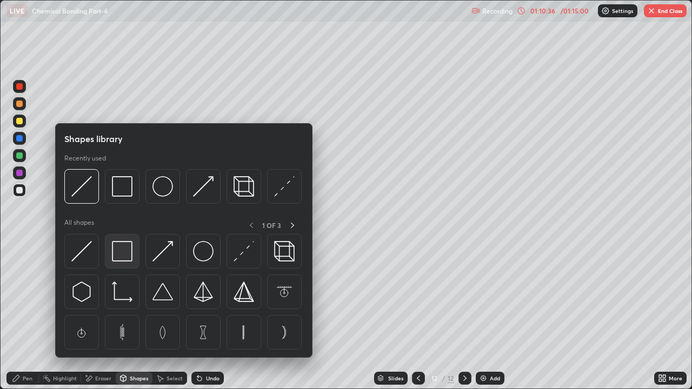
click at [125, 250] on img at bounding box center [122, 251] width 21 height 21
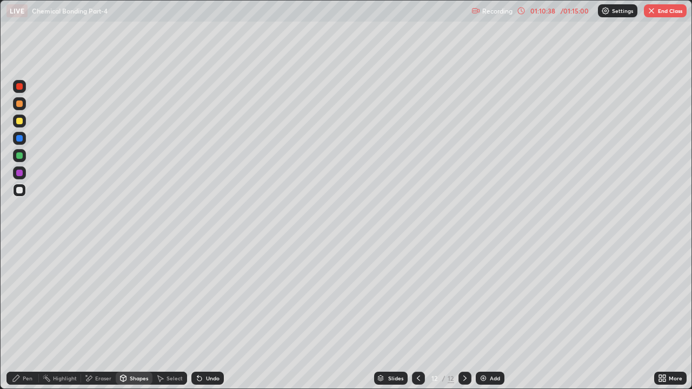
click at [23, 297] on div "Pen" at bounding box center [28, 377] width 10 height 5
click at [546, 13] on div "01:10:49" at bounding box center [542, 11] width 30 height 6
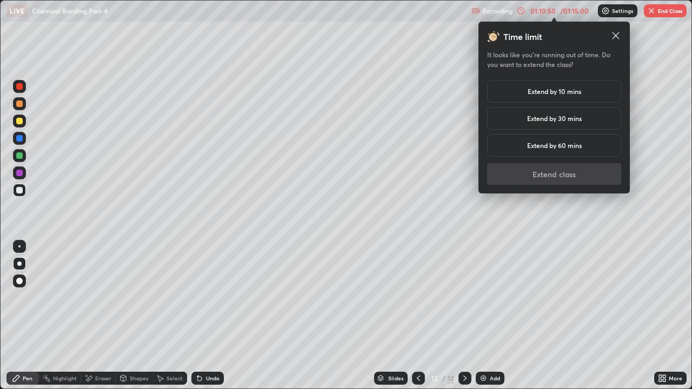
click at [535, 95] on h5 "Extend by 10 mins" at bounding box center [553, 91] width 53 height 10
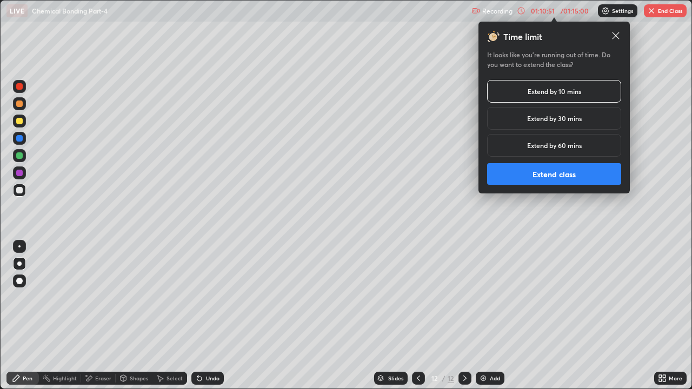
click at [526, 177] on button "Extend class" at bounding box center [554, 174] width 134 height 22
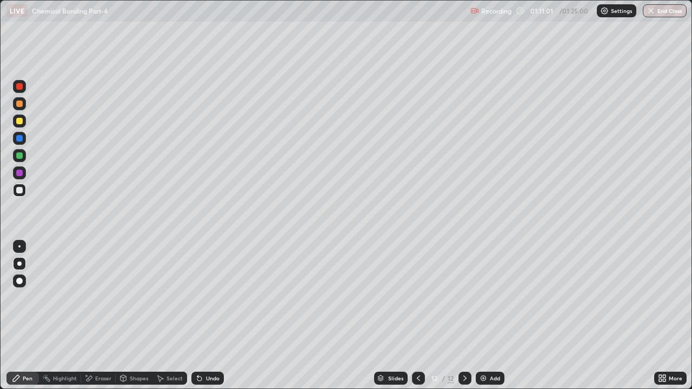
click at [23, 179] on div at bounding box center [19, 172] width 13 height 17
click at [487, 297] on div "Add" at bounding box center [489, 378] width 29 height 13
click at [21, 139] on div at bounding box center [19, 138] width 6 height 6
click at [21, 157] on div at bounding box center [19, 155] width 6 height 6
click at [212, 297] on div "Undo" at bounding box center [207, 378] width 32 height 13
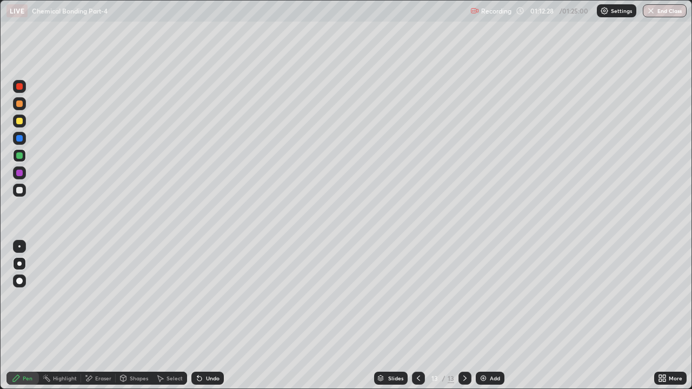
click at [212, 297] on div "Undo" at bounding box center [213, 377] width 14 height 5
click at [211, 297] on div "Undo" at bounding box center [213, 377] width 14 height 5
click at [210, 297] on div "Undo" at bounding box center [213, 377] width 14 height 5
click at [214, 297] on div "Undo" at bounding box center [207, 378] width 32 height 13
click at [483, 297] on img at bounding box center [483, 378] width 9 height 9
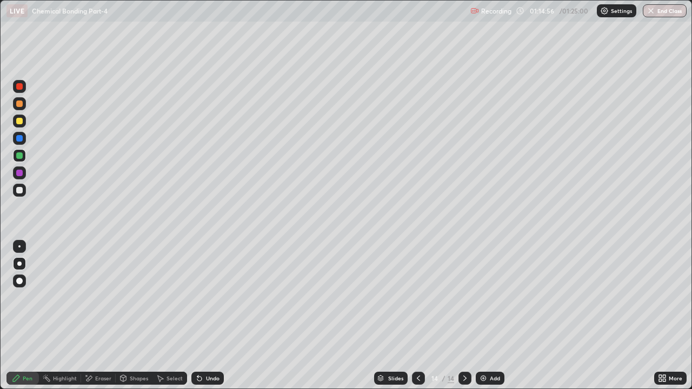
click at [130, 297] on div "Shapes" at bounding box center [139, 377] width 18 height 5
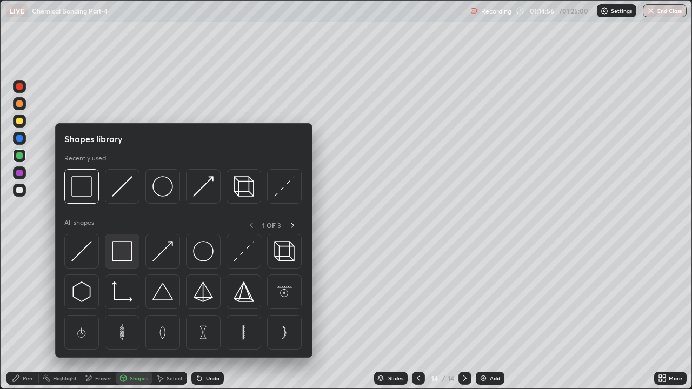
click at [123, 256] on img at bounding box center [122, 251] width 21 height 21
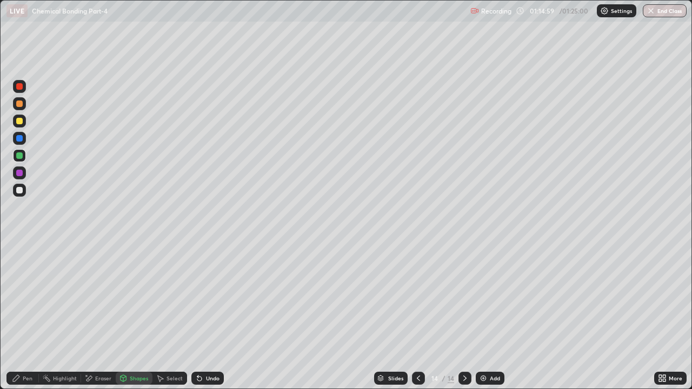
click at [27, 297] on div "Pen" at bounding box center [22, 378] width 32 height 13
click at [486, 297] on img at bounding box center [483, 378] width 9 height 9
click at [22, 173] on div at bounding box center [19, 173] width 6 height 6
click at [19, 139] on div at bounding box center [19, 138] width 6 height 6
click at [21, 190] on div at bounding box center [19, 190] width 6 height 6
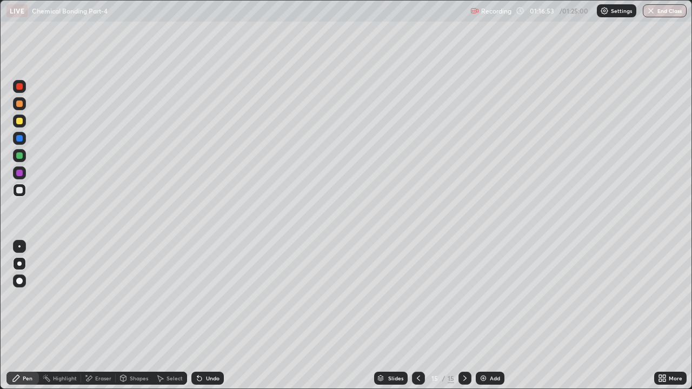
click at [211, 297] on div "Undo" at bounding box center [213, 377] width 14 height 5
click at [213, 297] on div "Undo" at bounding box center [207, 378] width 32 height 13
click at [216, 297] on div "Undo" at bounding box center [207, 378] width 32 height 13
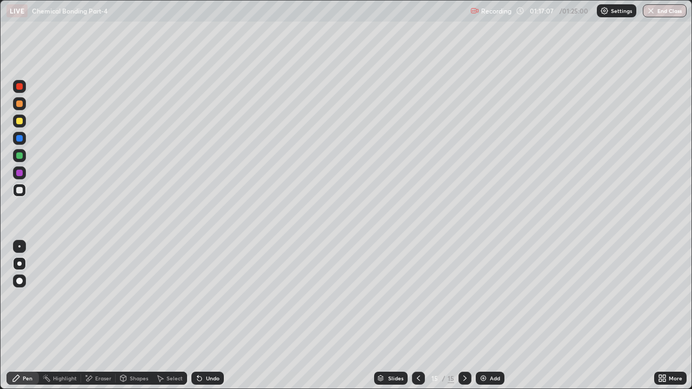
click at [18, 155] on div at bounding box center [19, 155] width 6 height 6
click at [133, 297] on div "Shapes" at bounding box center [139, 377] width 18 height 5
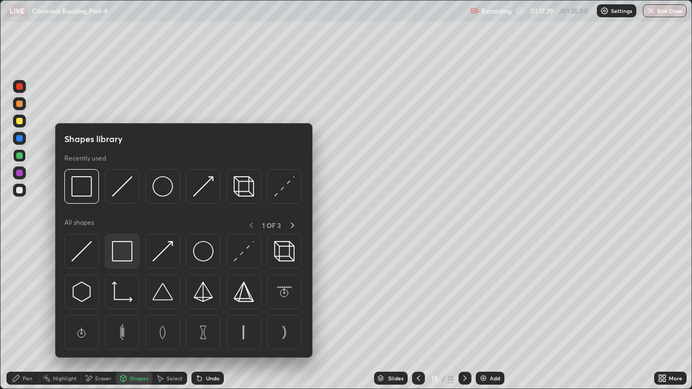
click at [120, 251] on img at bounding box center [122, 251] width 21 height 21
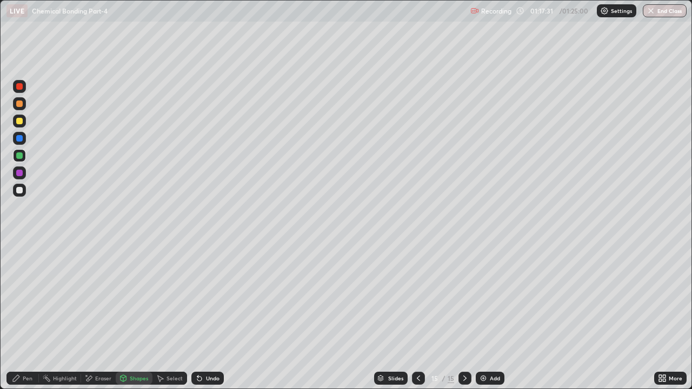
click at [28, 297] on div "Pen" at bounding box center [28, 377] width 10 height 5
click at [212, 297] on div "Undo" at bounding box center [213, 377] width 14 height 5
click at [214, 297] on div "Undo" at bounding box center [213, 377] width 14 height 5
click at [212, 297] on div "Undo" at bounding box center [213, 377] width 14 height 5
click at [211, 297] on div "Undo" at bounding box center [207, 378] width 32 height 13
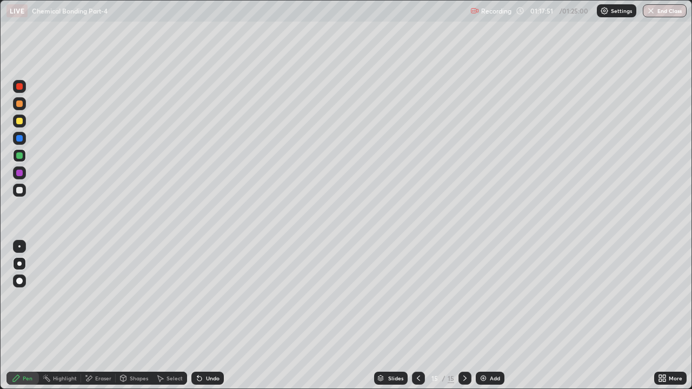
click at [214, 297] on div "Undo" at bounding box center [207, 378] width 32 height 13
click at [217, 297] on div "Undo" at bounding box center [205, 378] width 37 height 22
click at [218, 297] on div "Undo" at bounding box center [205, 378] width 37 height 22
click at [214, 297] on div "Undo" at bounding box center [213, 377] width 14 height 5
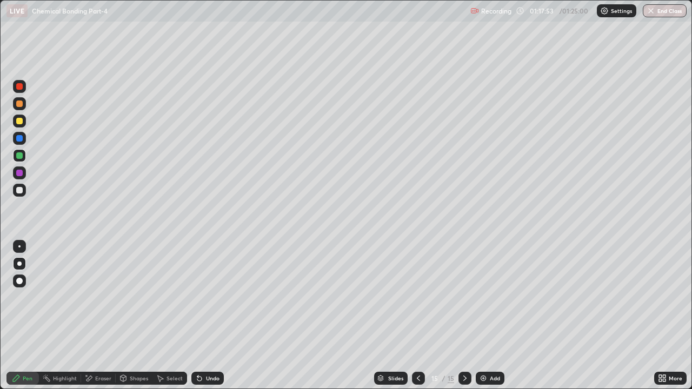
click at [216, 297] on div "Undo" at bounding box center [207, 378] width 32 height 13
click at [212, 297] on div "Undo" at bounding box center [213, 377] width 14 height 5
click at [486, 297] on div "Add" at bounding box center [489, 378] width 29 height 13
click at [24, 194] on div at bounding box center [19, 190] width 13 height 13
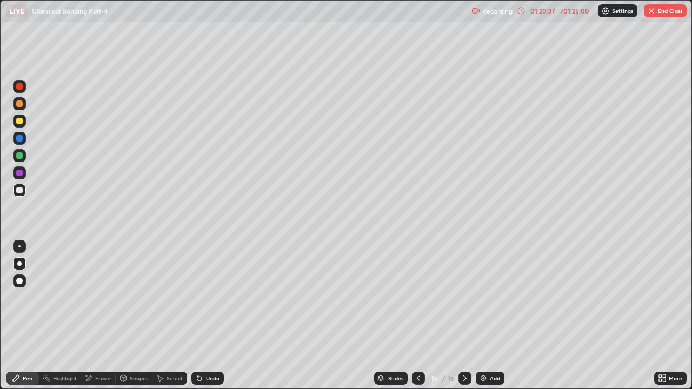
click at [21, 141] on div at bounding box center [19, 138] width 6 height 6
click at [486, 297] on div "Add" at bounding box center [489, 378] width 29 height 13
click at [24, 159] on div at bounding box center [19, 155] width 13 height 13
click at [18, 191] on div at bounding box center [19, 190] width 6 height 6
click at [20, 156] on div at bounding box center [19, 155] width 6 height 6
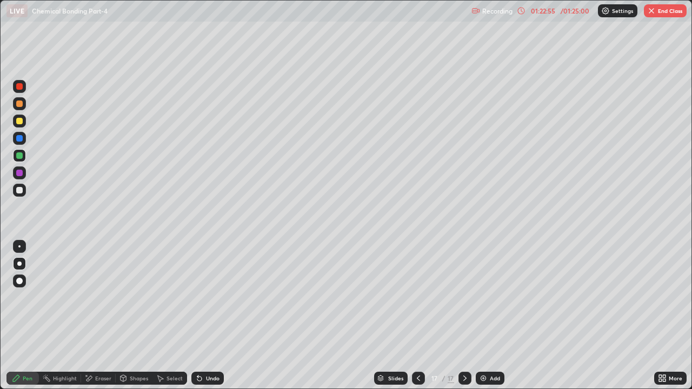
click at [209, 297] on div "Undo" at bounding box center [207, 378] width 32 height 13
click at [203, 297] on div "Undo" at bounding box center [207, 378] width 32 height 13
click at [208, 297] on div "Undo" at bounding box center [207, 378] width 32 height 13
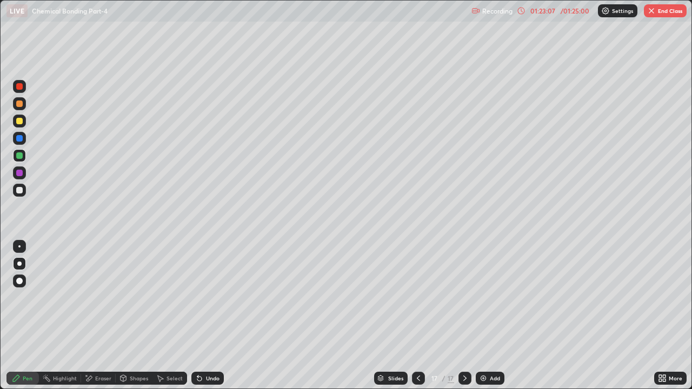
click at [208, 297] on div "Undo" at bounding box center [207, 378] width 32 height 13
click at [209, 297] on div "Undo" at bounding box center [207, 378] width 32 height 13
click at [211, 297] on div "Undo" at bounding box center [207, 378] width 32 height 13
click at [212, 297] on div "Undo" at bounding box center [207, 378] width 32 height 13
click at [207, 297] on div "Undo" at bounding box center [213, 377] width 14 height 5
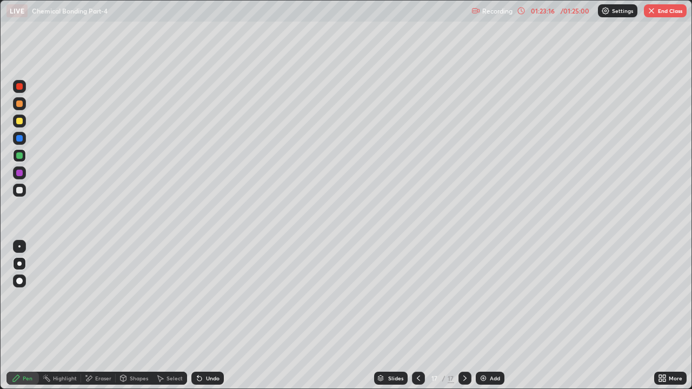
click at [210, 297] on div "Undo" at bounding box center [207, 378] width 32 height 13
click at [213, 297] on div "Undo" at bounding box center [213, 377] width 14 height 5
click at [211, 297] on div "Undo" at bounding box center [213, 377] width 14 height 5
click at [213, 297] on div "Undo" at bounding box center [213, 377] width 14 height 5
click at [208, 297] on div "Undo" at bounding box center [207, 378] width 32 height 13
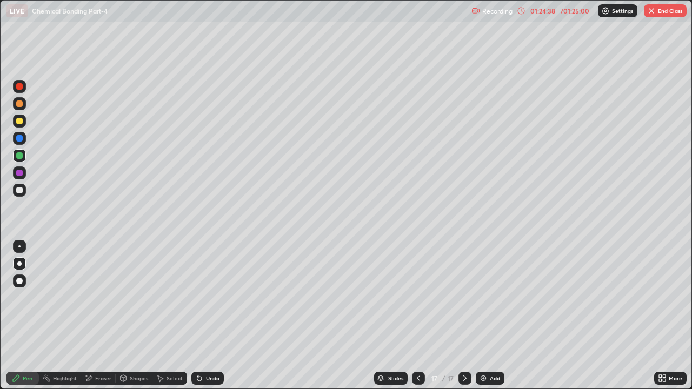
click at [209, 297] on div "Undo" at bounding box center [213, 377] width 14 height 5
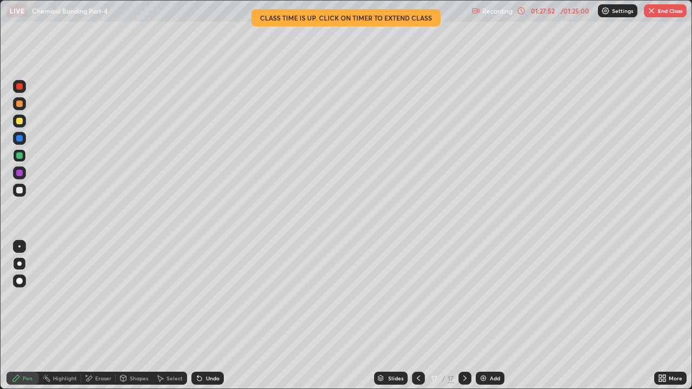
click at [669, 13] on button "End Class" at bounding box center [664, 10] width 43 height 13
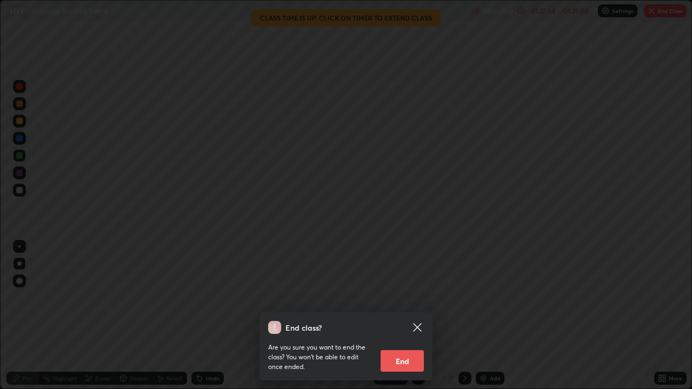
click at [415, 297] on button "End" at bounding box center [401, 361] width 43 height 22
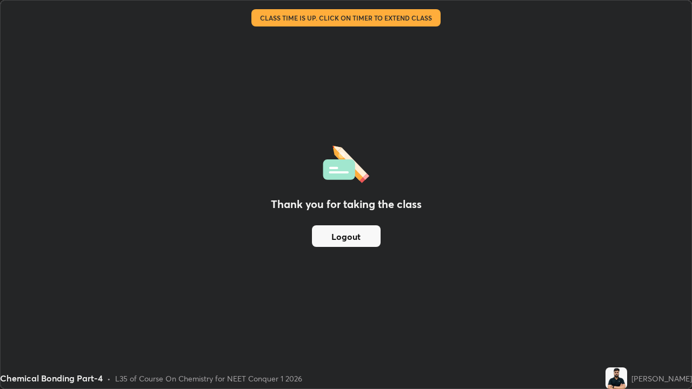
click at [366, 239] on button "Logout" at bounding box center [346, 236] width 69 height 22
